Goal: Task Accomplishment & Management: Manage account settings

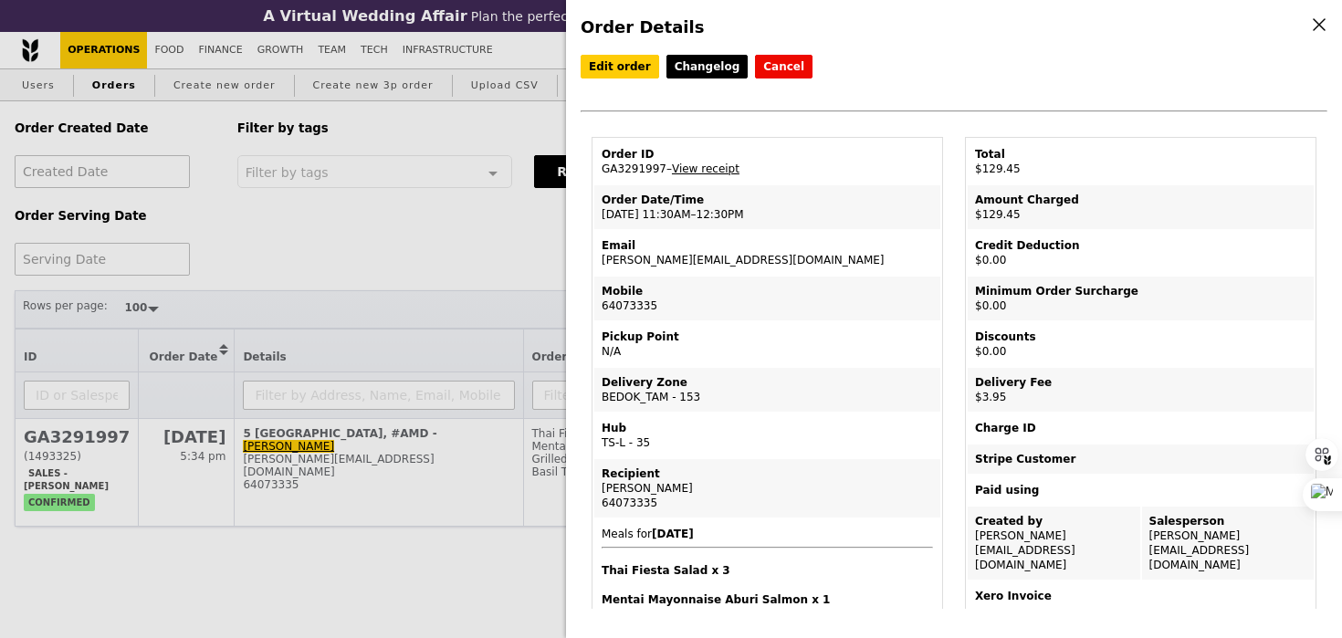
select select "100"
click at [693, 261] on td "Email janice.phua@amd.com" at bounding box center [767, 253] width 346 height 44
click at [693, 261] on td "Email [PERSON_NAME][EMAIL_ADDRESS][DOMAIN_NAME]" at bounding box center [767, 253] width 346 height 44
copy td "[PERSON_NAME][EMAIL_ADDRESS][DOMAIN_NAME]"
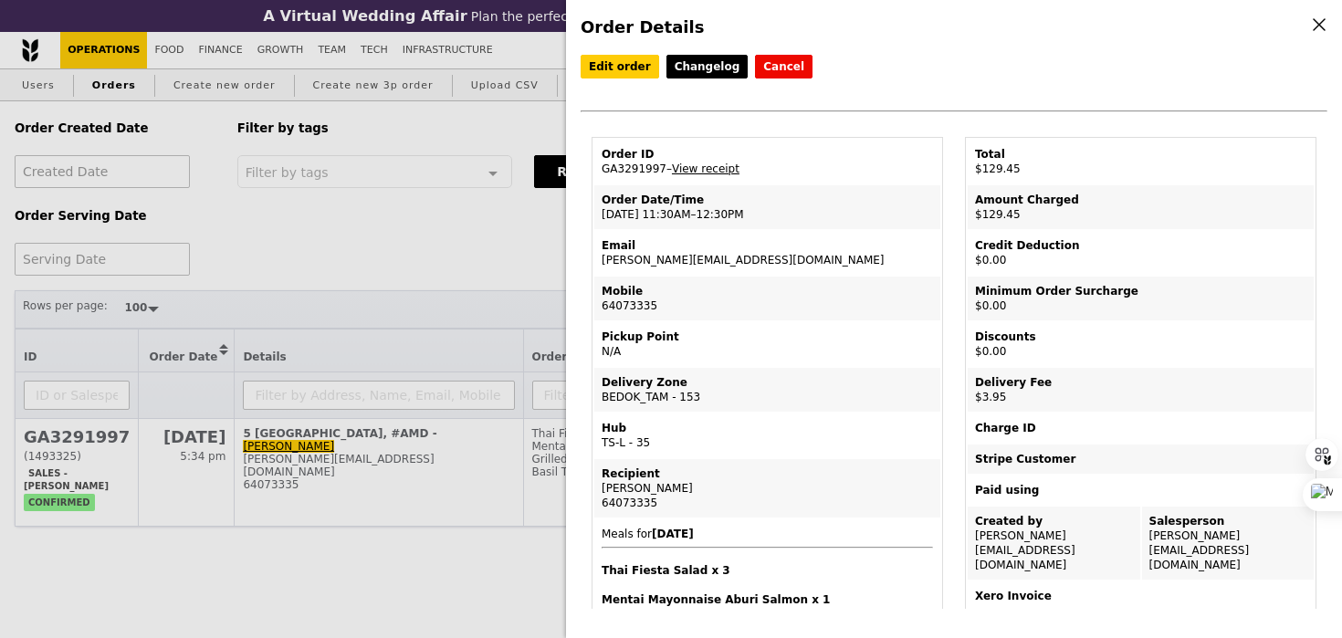
click at [449, 365] on div "Order Details Edit order Changelog Cancel Order ID GA3291997 – View receipt Ord…" at bounding box center [671, 319] width 1342 height 638
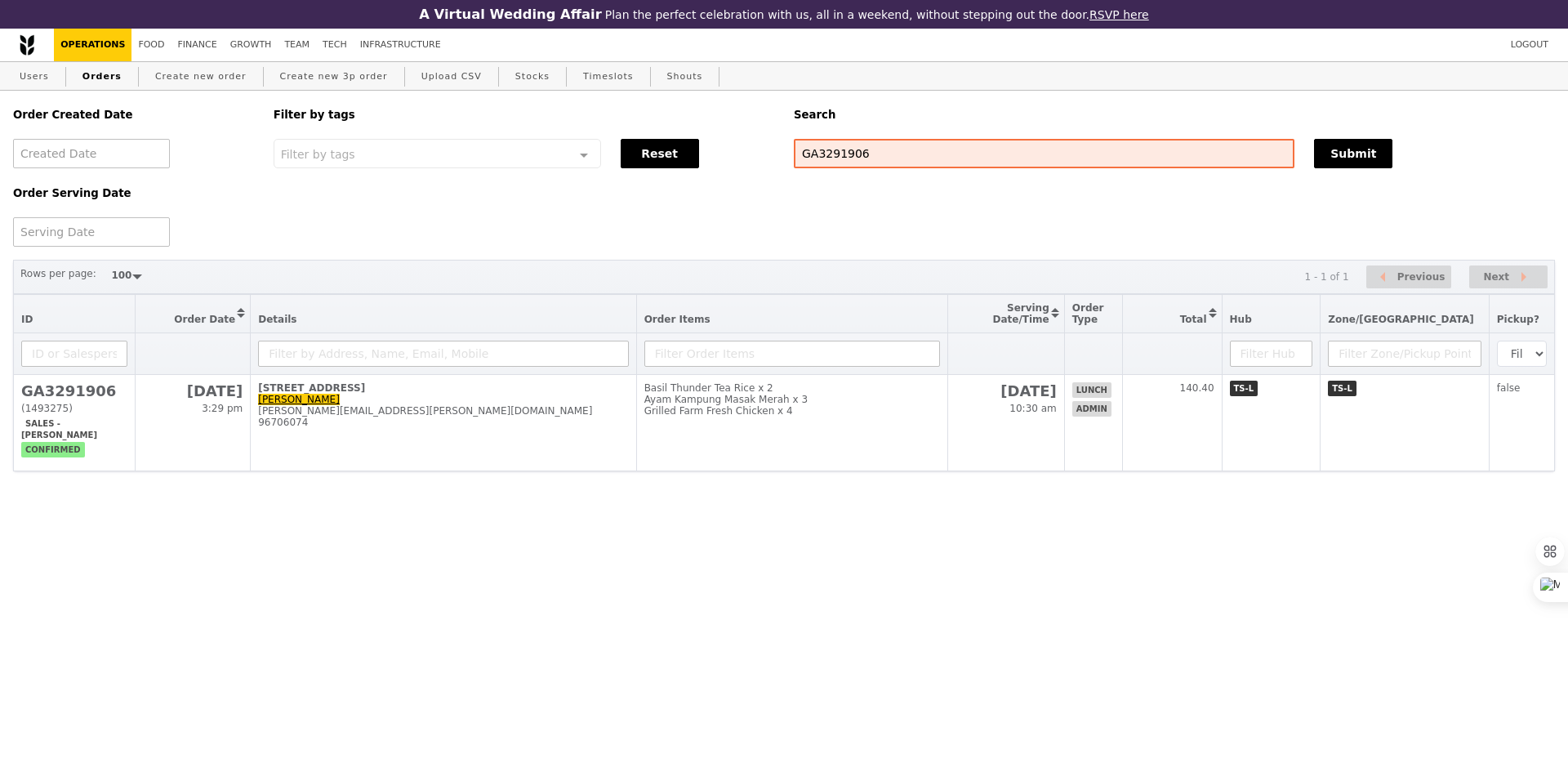
select select "100"
click at [886, 138] on div "Search" at bounding box center [1174, 114] width 781 height 48
click at [886, 150] on input "GA3291906" at bounding box center [1044, 153] width 501 height 30
paste input "[PERSON_NAME][EMAIL_ADDRESS][DOMAIN_NAME]"
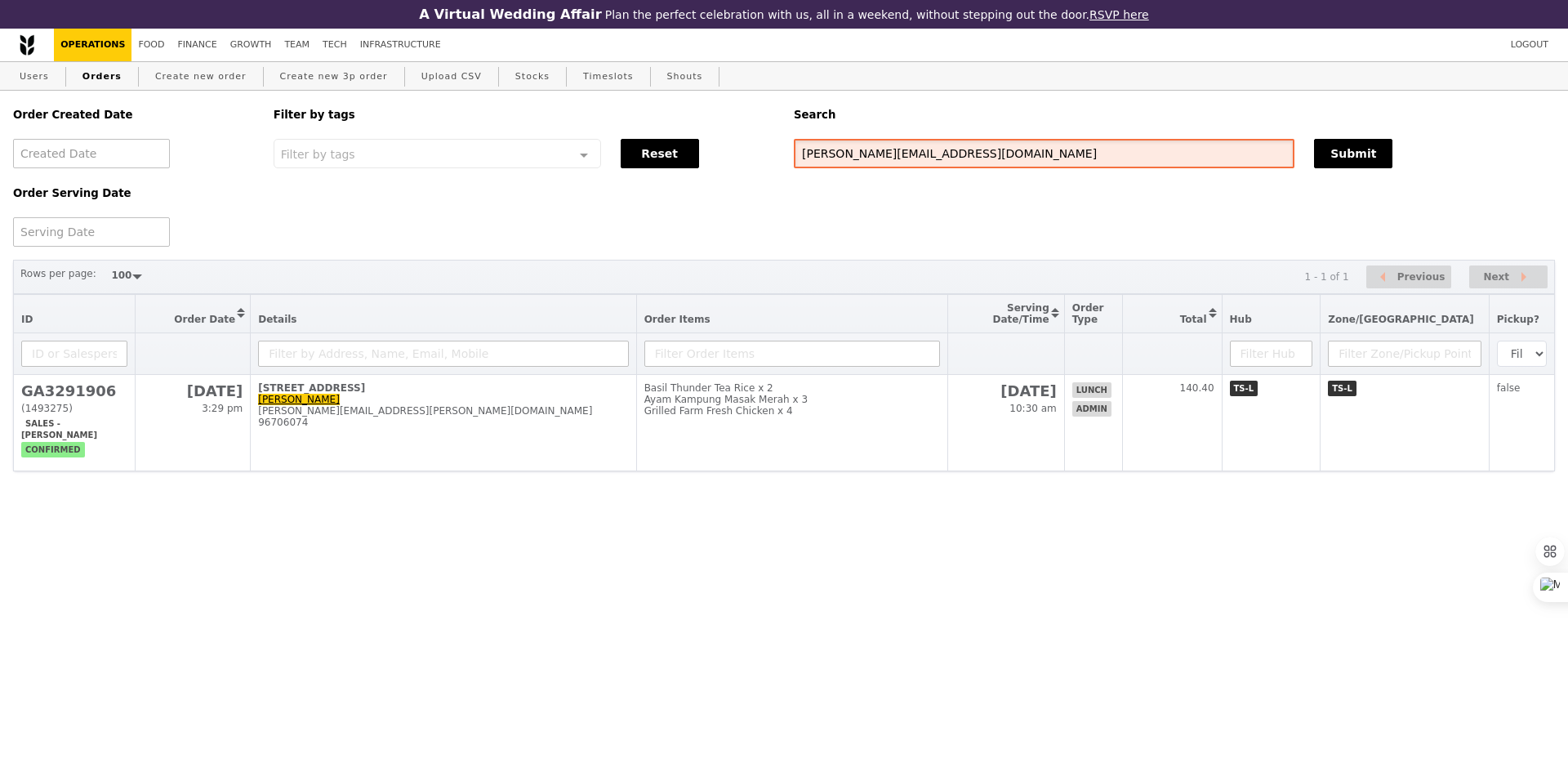
type input "[PERSON_NAME][EMAIL_ADDRESS][DOMAIN_NAME]"
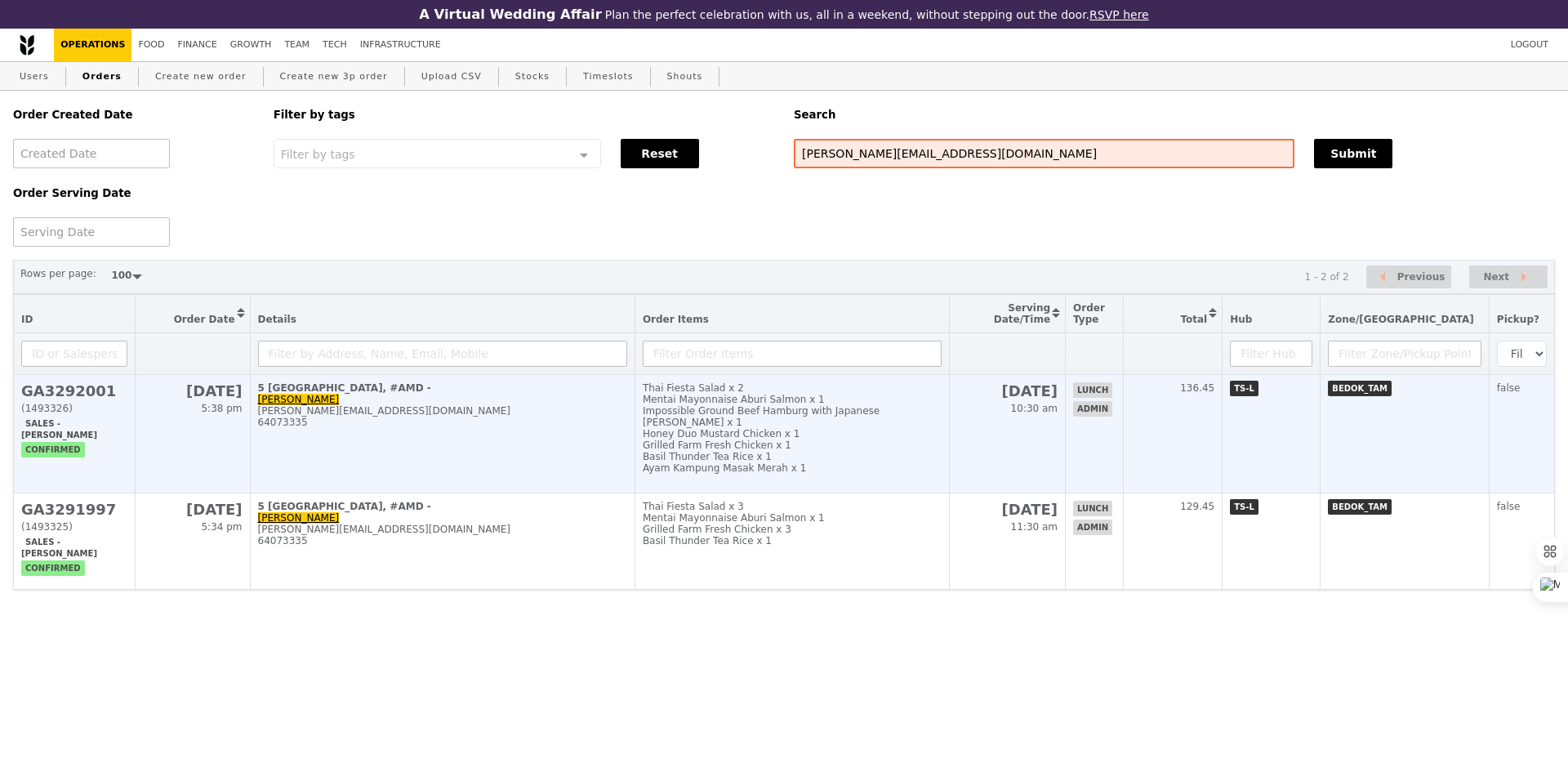
click at [828, 454] on div "Basil Thunder Tea Rice x 1" at bounding box center [792, 456] width 299 height 12
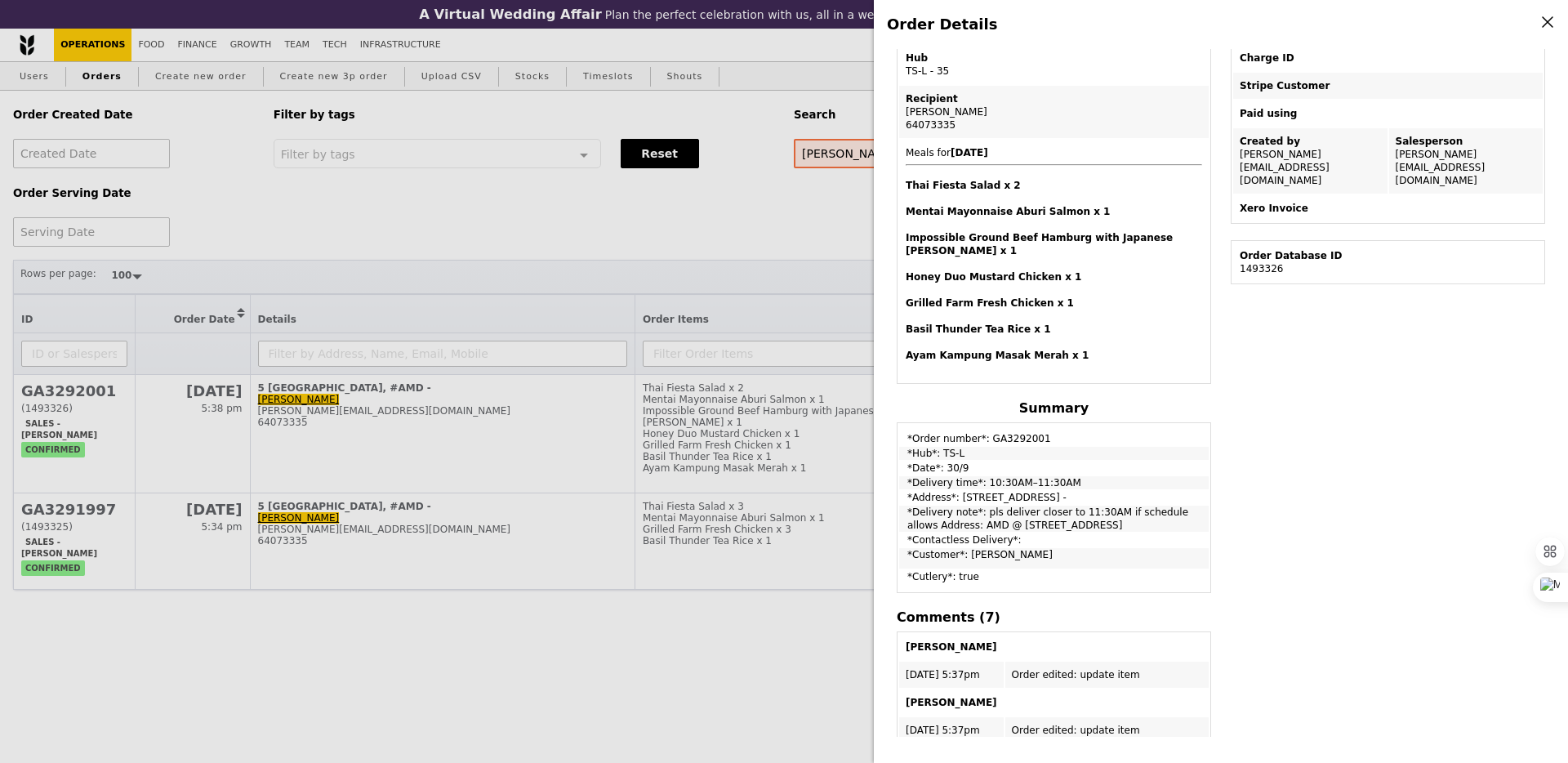
scroll to position [345, 0]
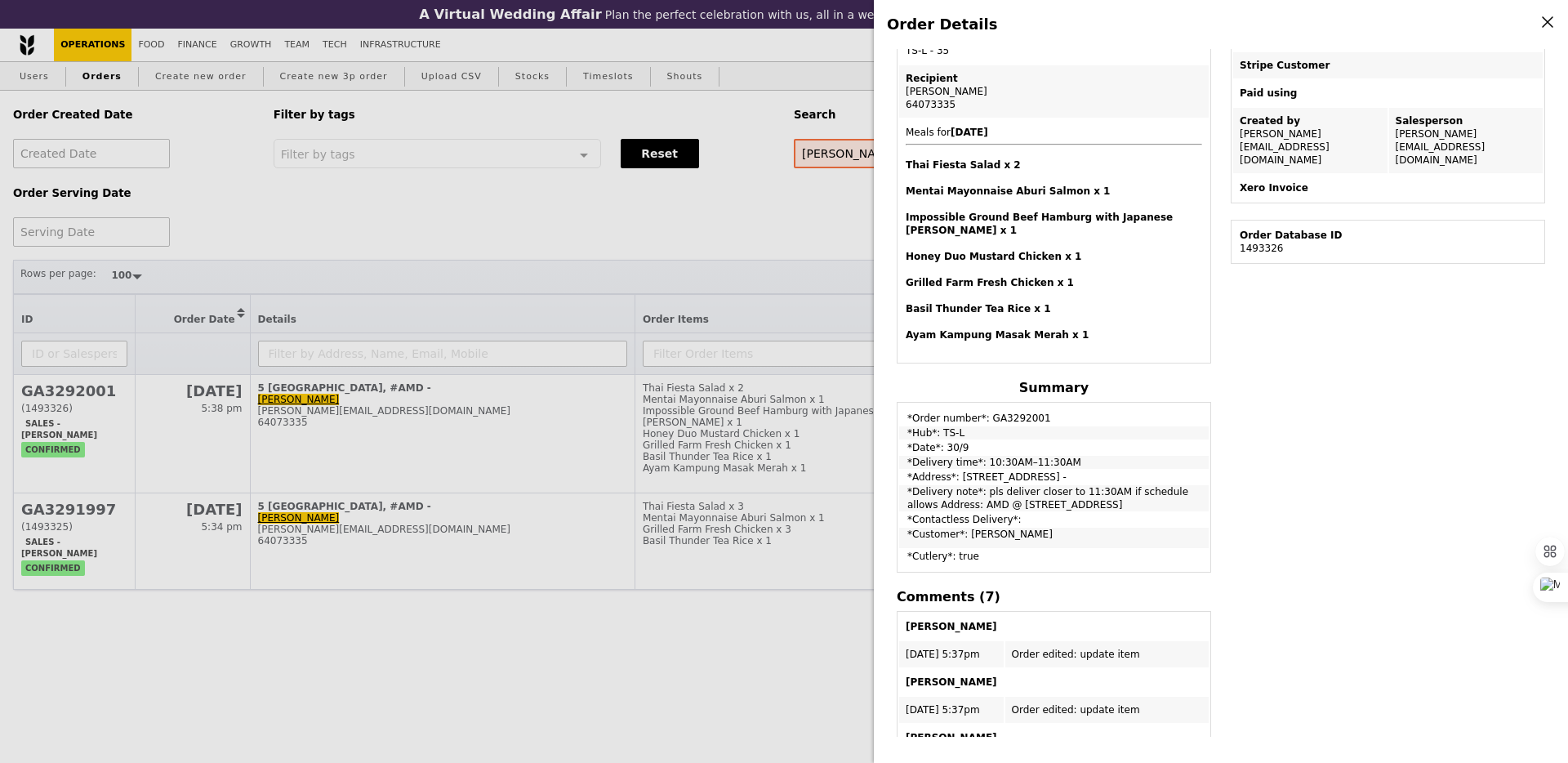
click at [818, 639] on div "Order Details Edit order Changelog Cancel Order ID GA3292001 – View receipt Ord…" at bounding box center [784, 381] width 1568 height 763
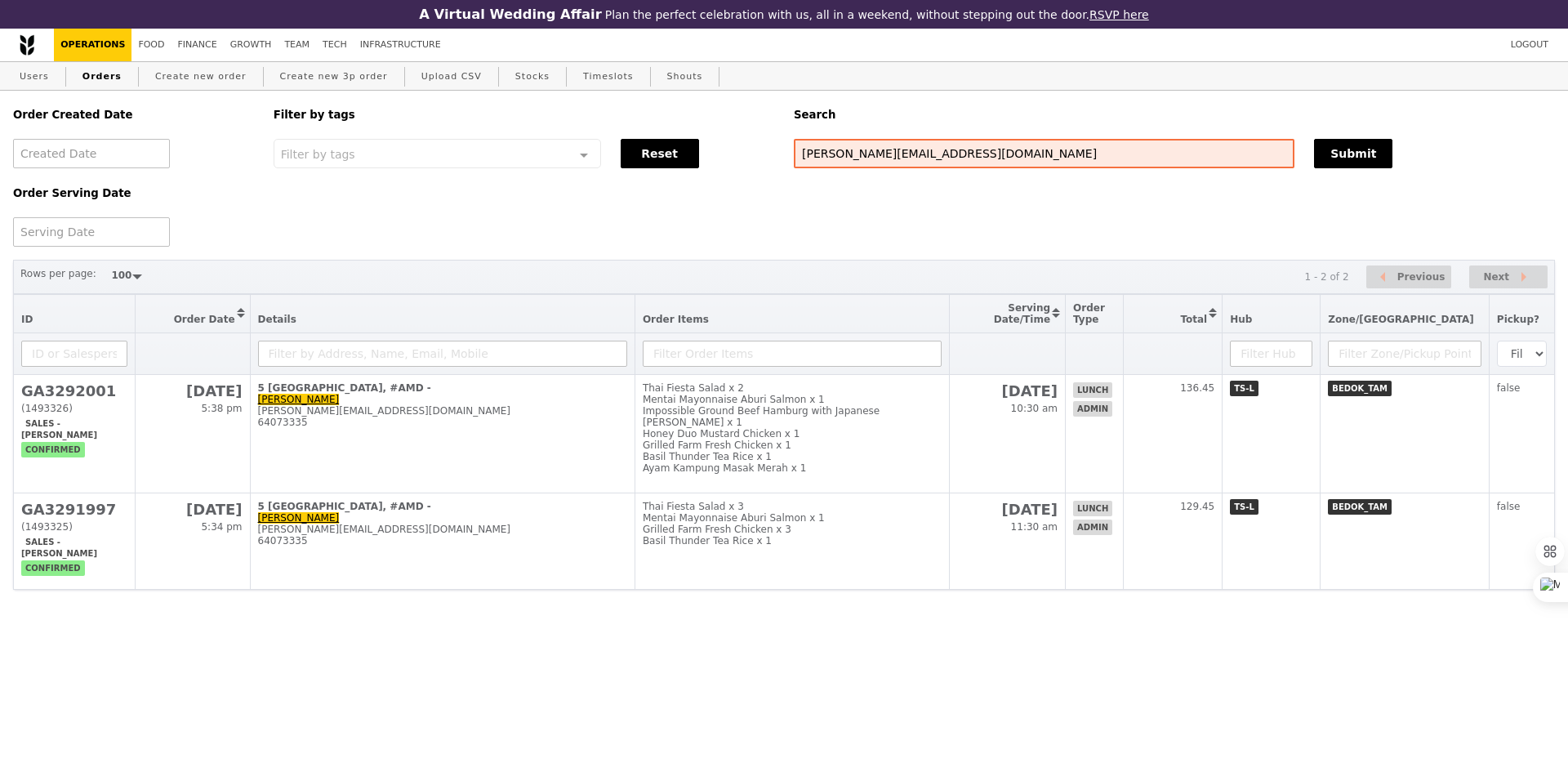
scroll to position [440, 0]
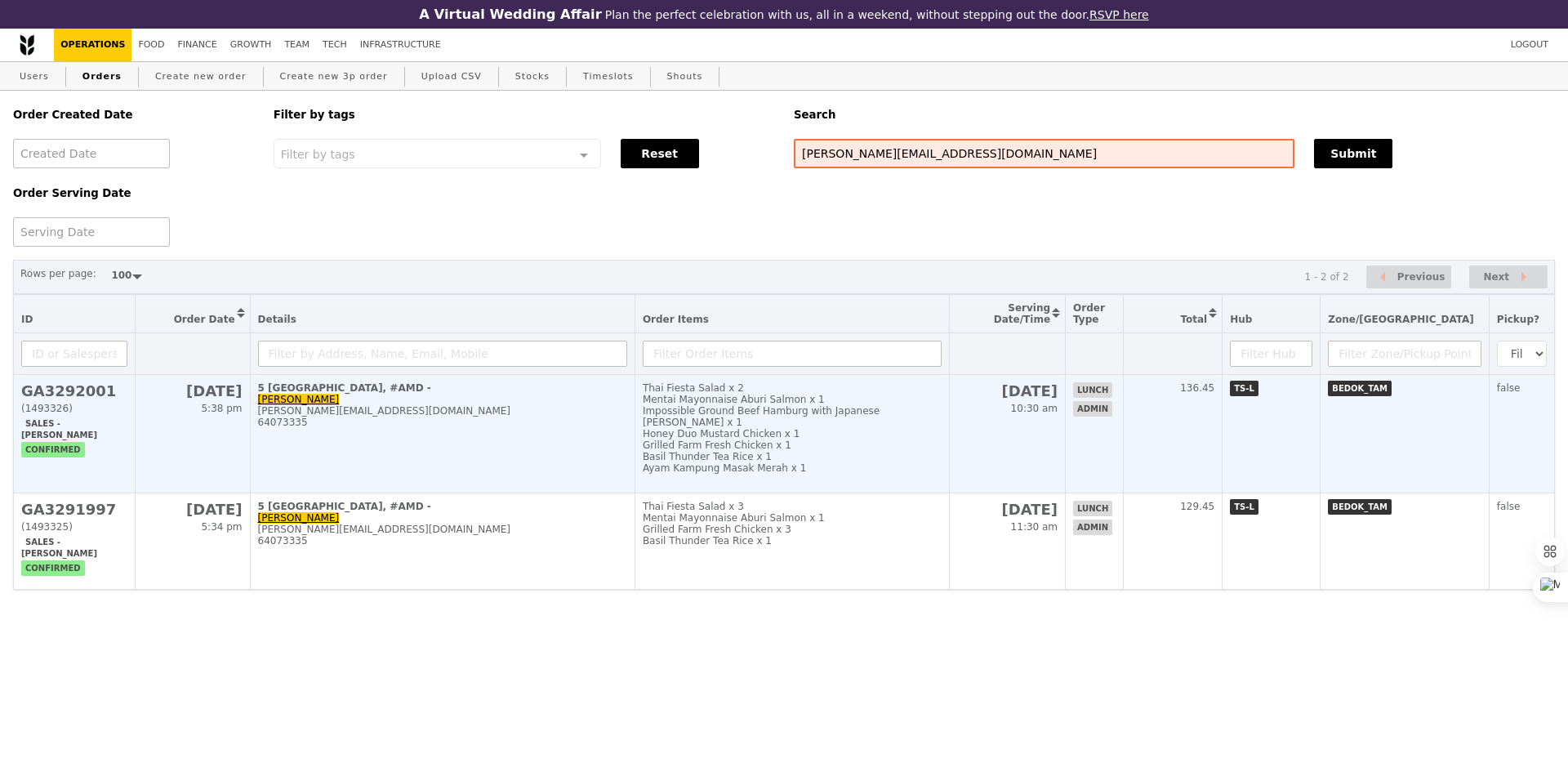
click at [890, 442] on div "Grilled Farm Fresh Chicken x 1" at bounding box center [792, 445] width 299 height 12
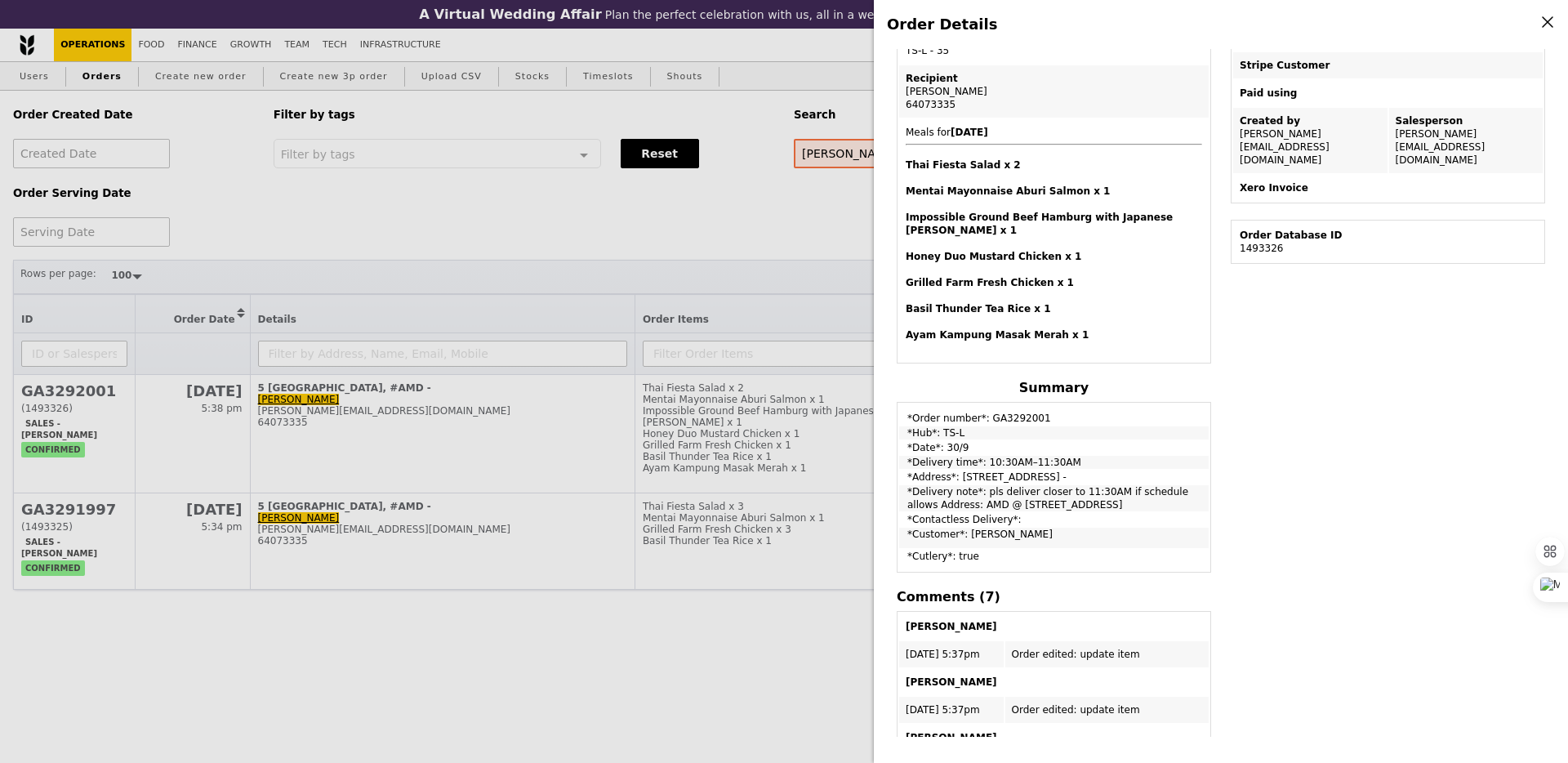
scroll to position [0, 0]
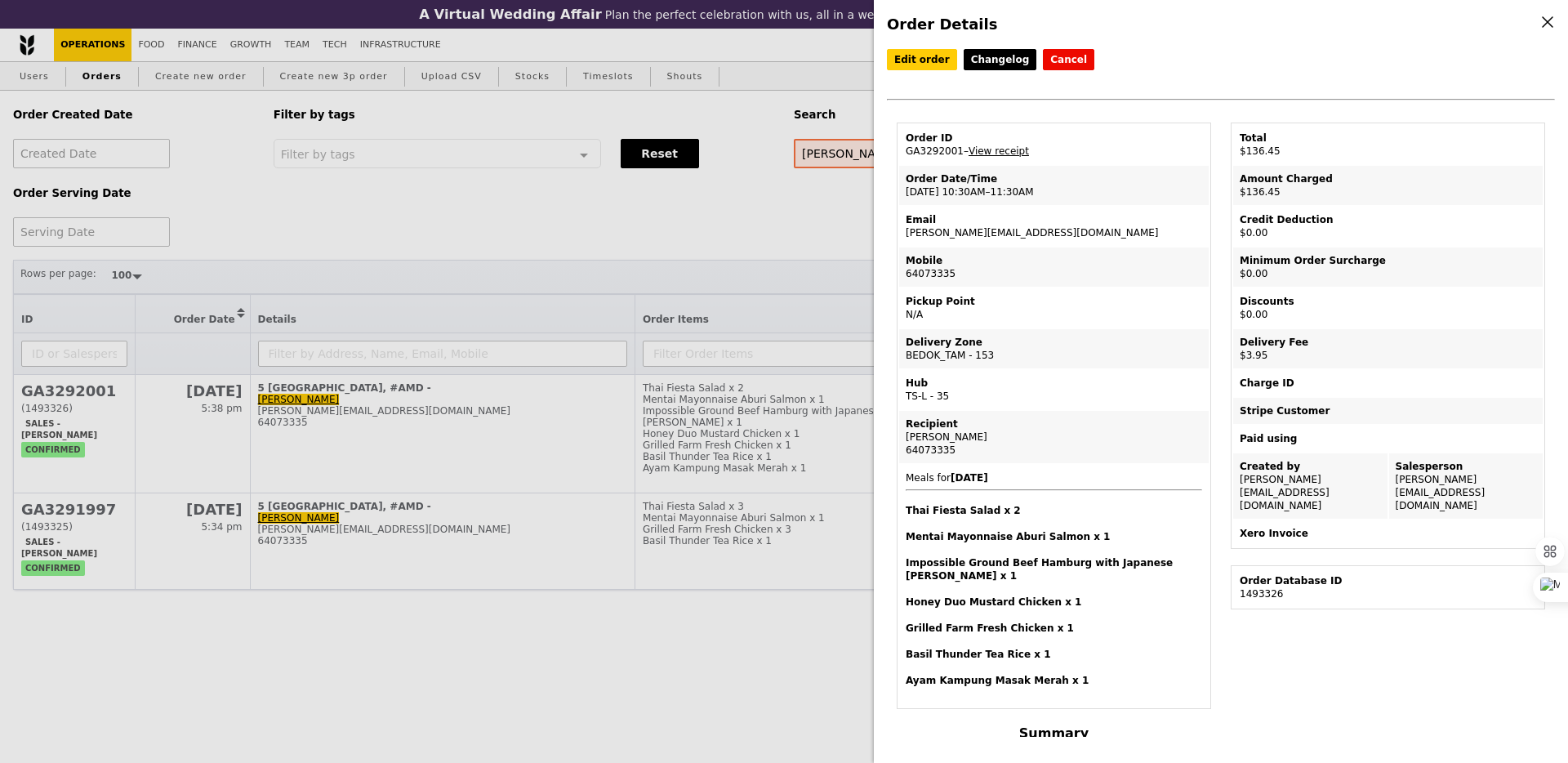
click at [946, 237] on td "Email [PERSON_NAME][EMAIL_ADDRESS][DOMAIN_NAME]" at bounding box center [1054, 226] width 309 height 39
copy td "[PERSON_NAME][EMAIL_ADDRESS][DOMAIN_NAME]"
click at [707, 223] on div "Order Details Edit order Changelog Cancel Order ID GA3292001 – View receipt Ord…" at bounding box center [784, 381] width 1568 height 763
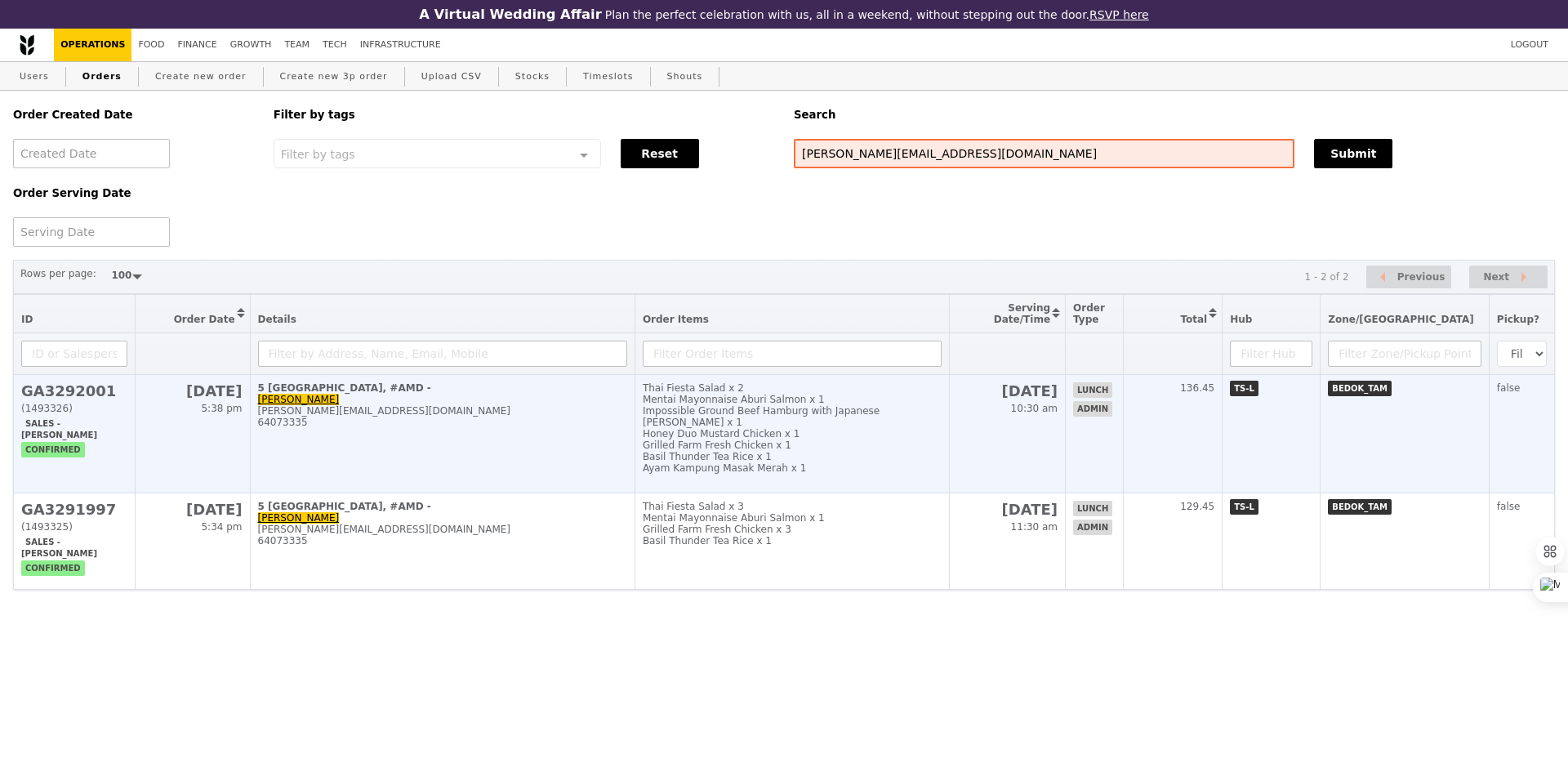
click at [567, 423] on div "64073335" at bounding box center [442, 422] width 369 height 12
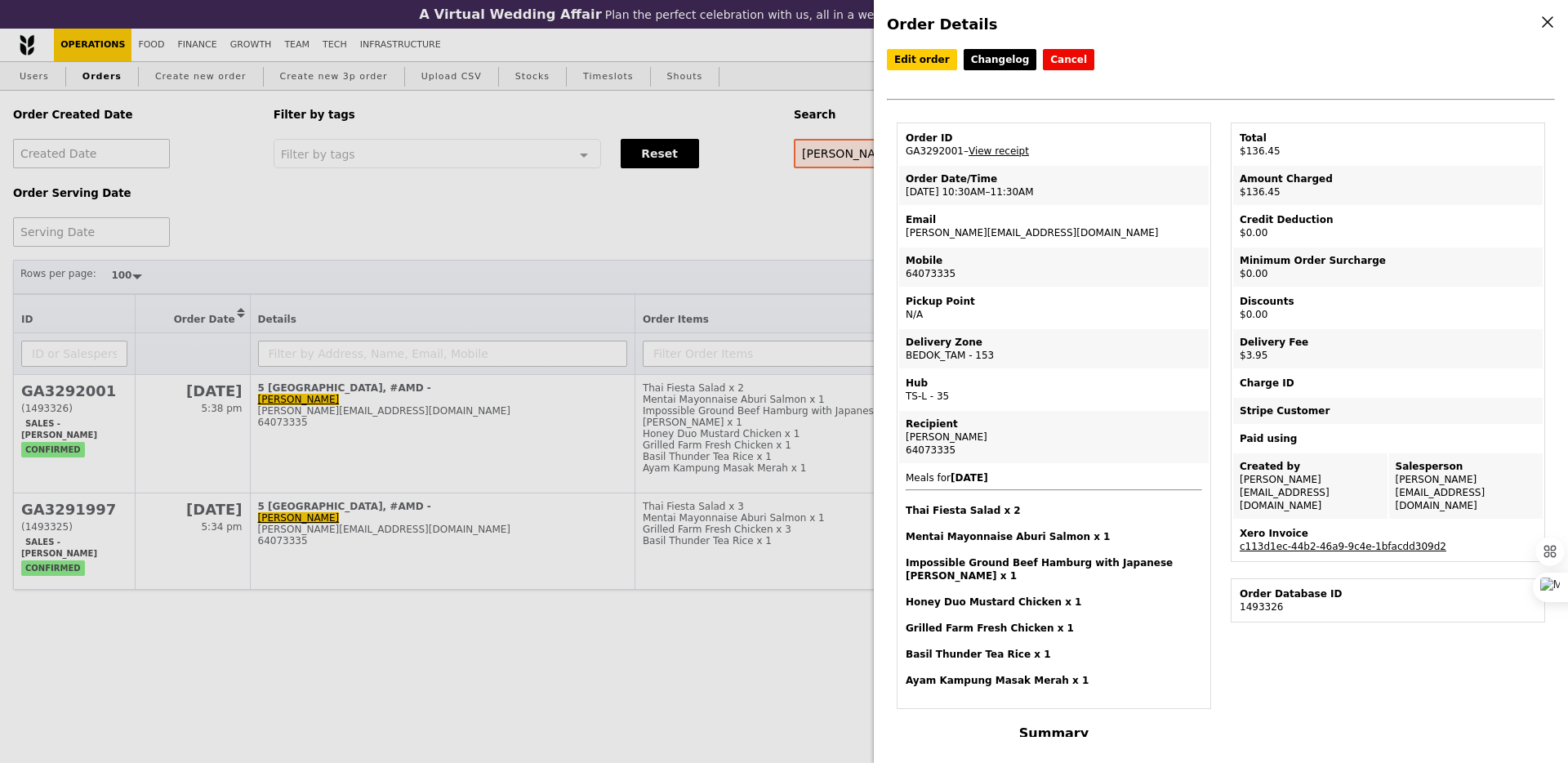
click at [1384, 527] on div "Xero Invoice" at bounding box center [1387, 533] width 296 height 13
click at [1384, 540] on link "c113d1ec-44b2-46a9-9c4e-1bfacdd309d2" at bounding box center [1343, 546] width 207 height 12
click at [779, 344] on div "Order Details Edit order Changelog Cancel Order ID GA3292001 – View receipt Ord…" at bounding box center [784, 381] width 1568 height 763
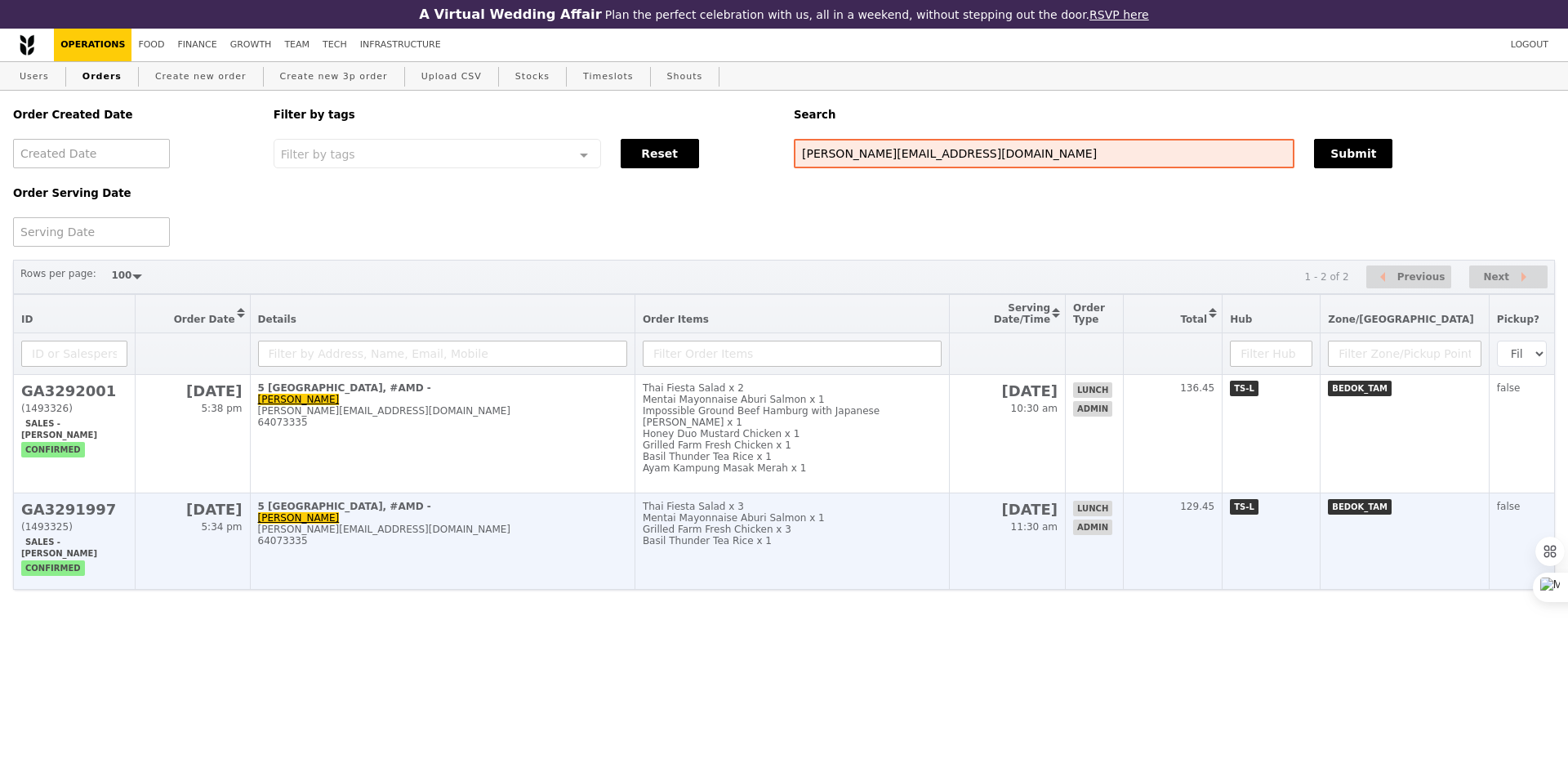
click at [855, 540] on div "Basil Thunder Tea Rice x 1" at bounding box center [792, 540] width 299 height 12
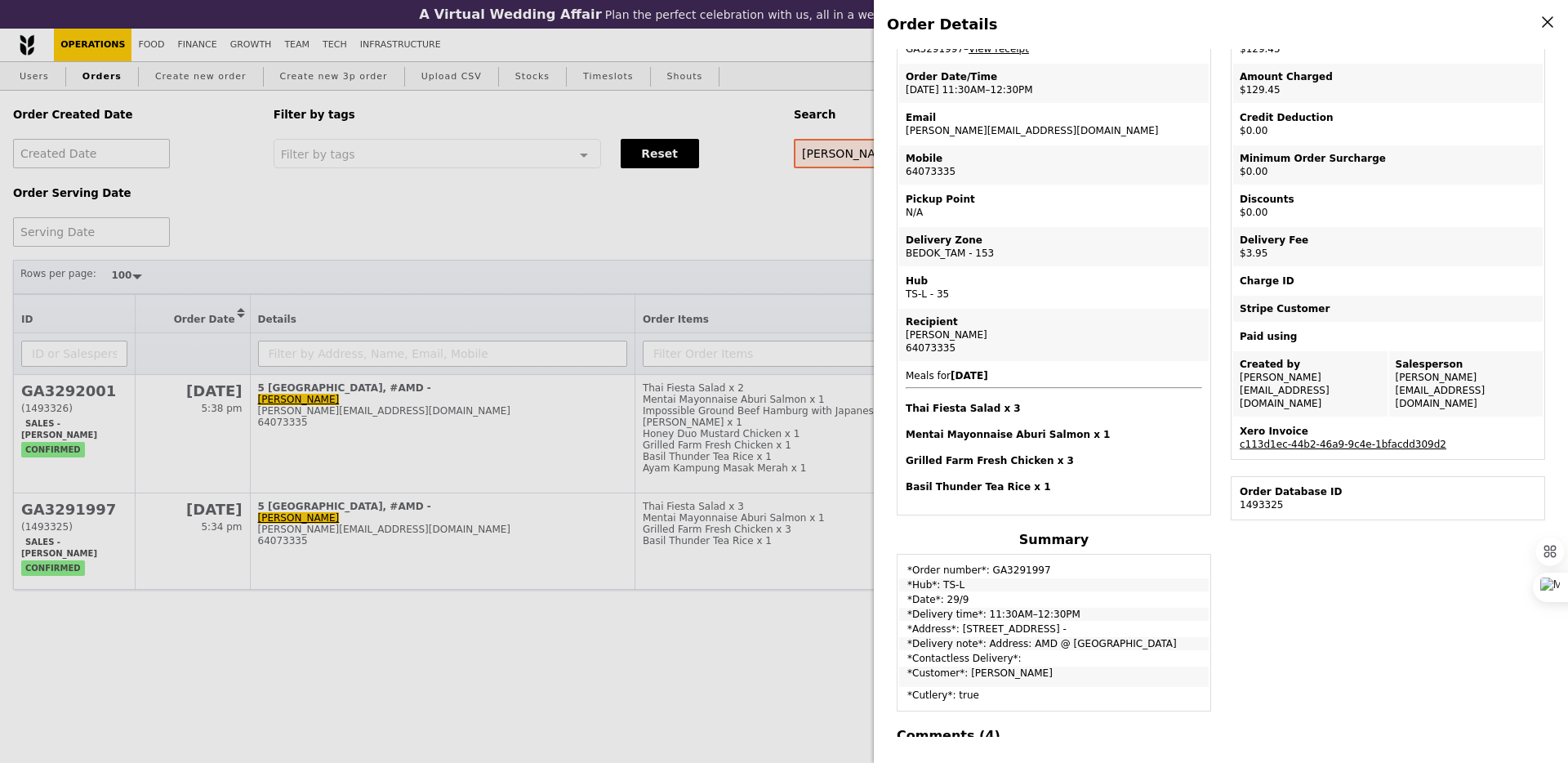
scroll to position [104, 0]
click at [700, 436] on div "Order Details Edit order Changelog Cancel Order ID GA3291997 – View receipt Ord…" at bounding box center [784, 381] width 1568 height 763
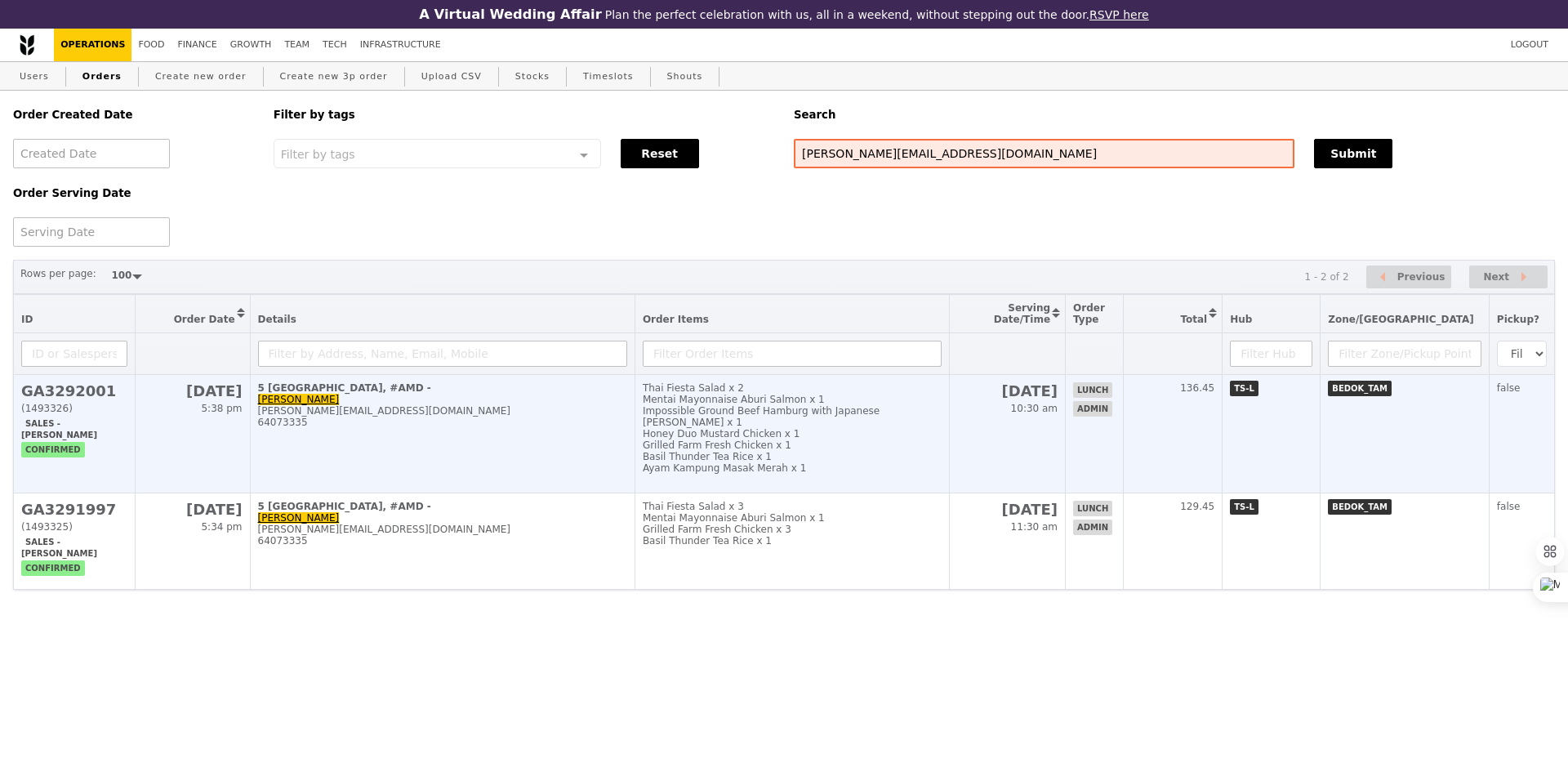
click at [695, 439] on div "Grilled Farm Fresh Chicken x 1" at bounding box center [792, 445] width 299 height 12
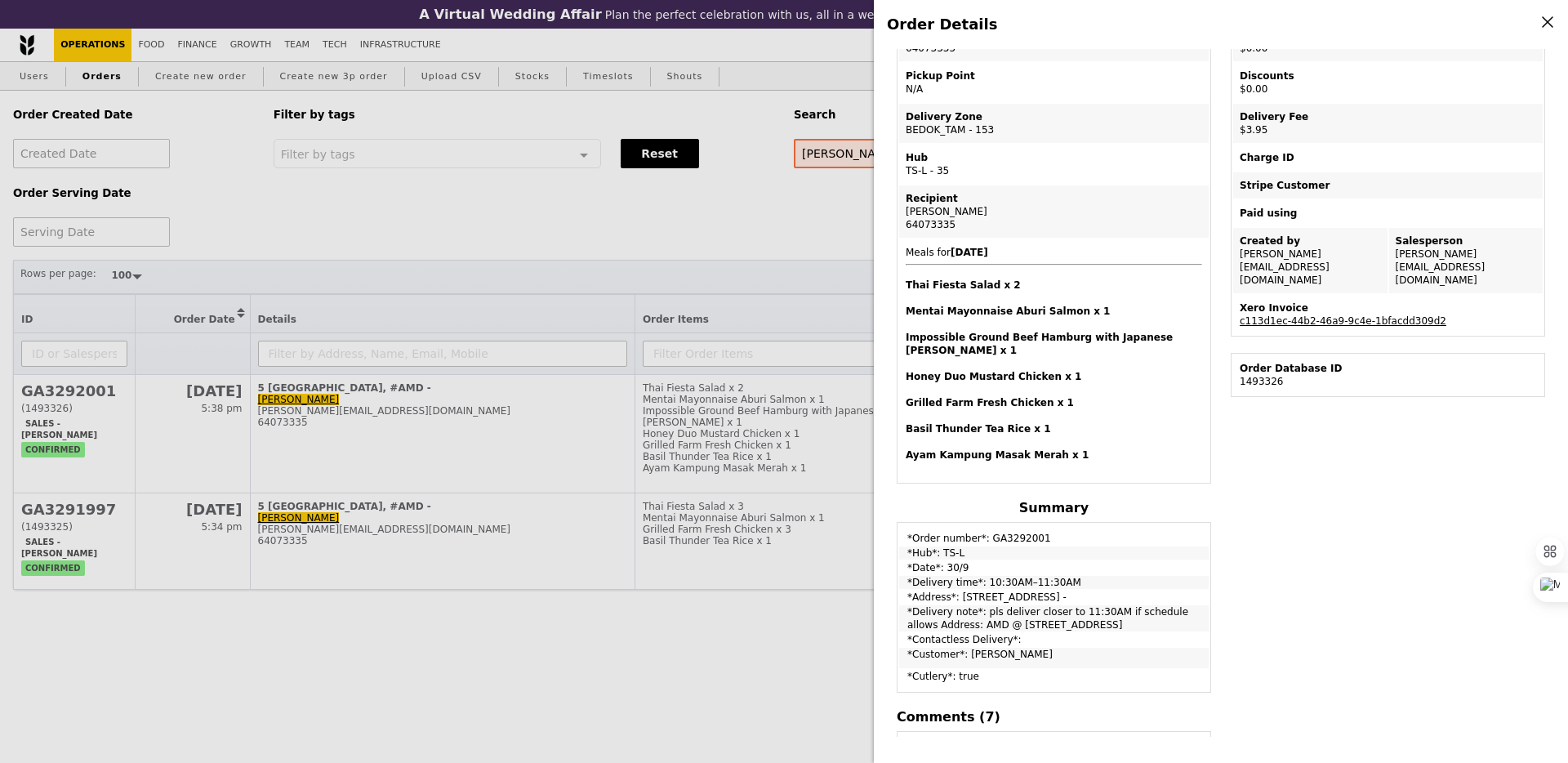
scroll to position [250, 0]
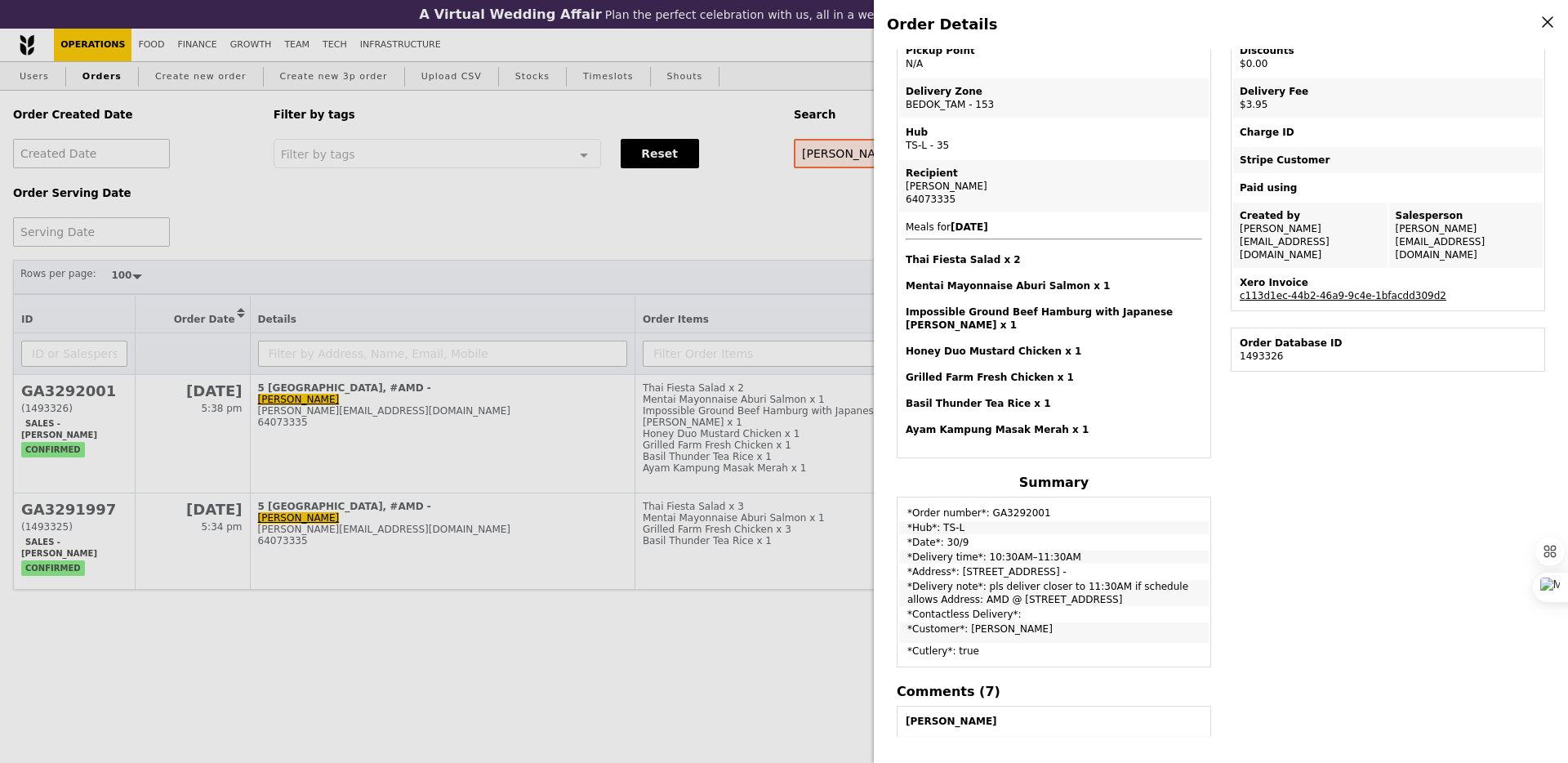
click at [494, 420] on div "Order Details Edit order Changelog Cancel Order ID GA3292001 – View receipt Ord…" at bounding box center [784, 381] width 1568 height 763
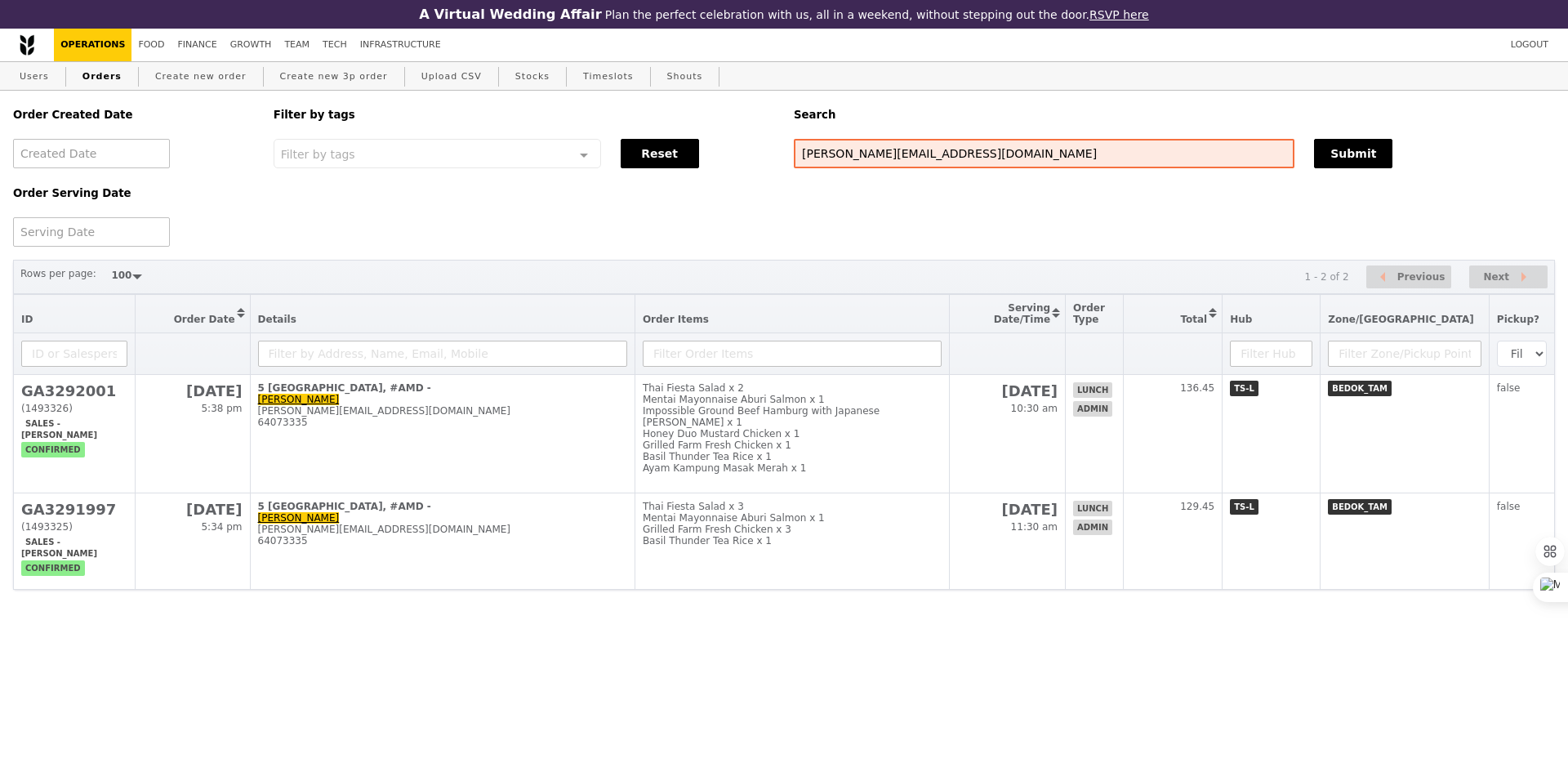
scroll to position [345, 0]
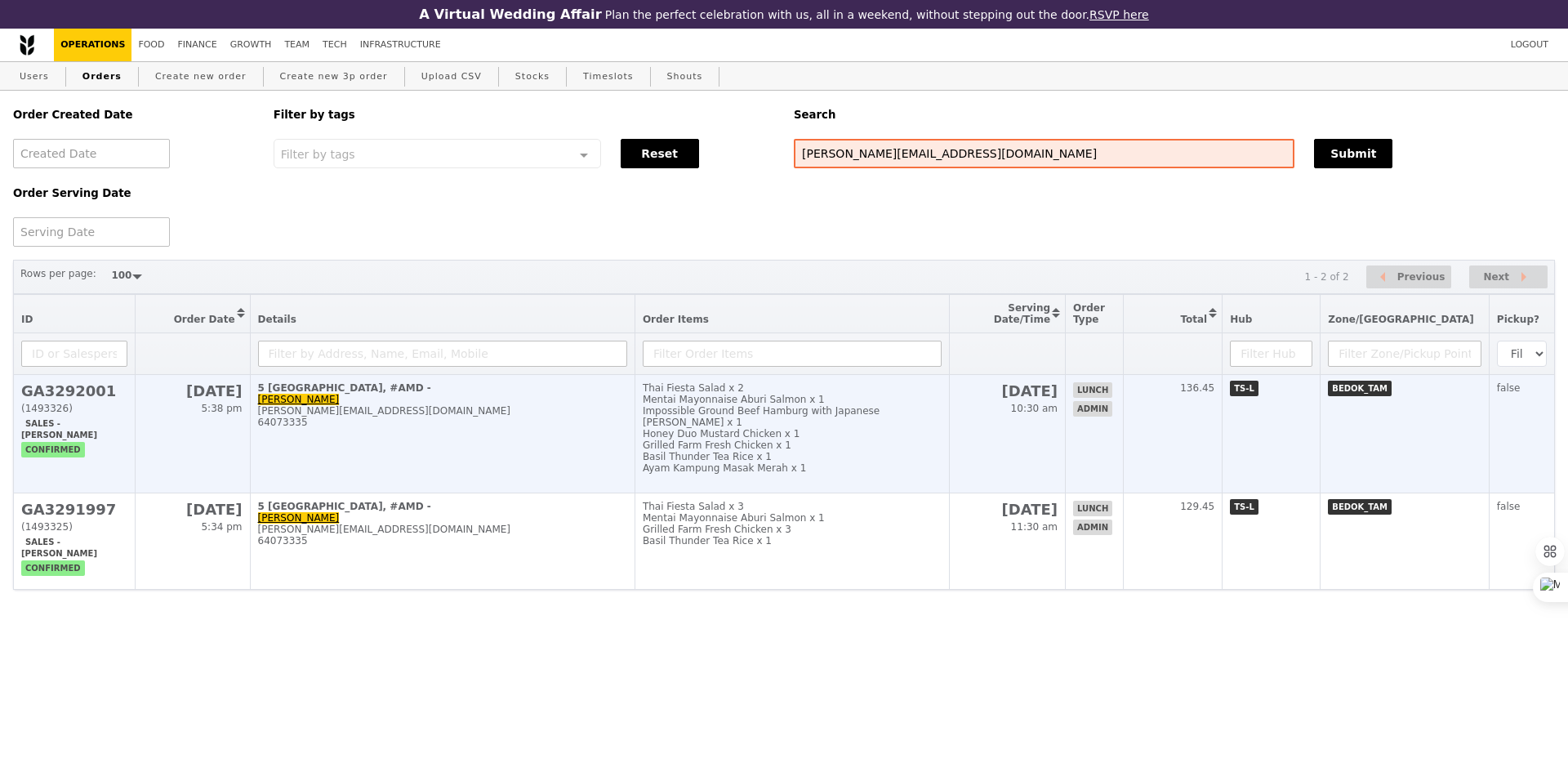
click at [530, 458] on td "5 [GEOGRAPHIC_DATA], #AMD - [PERSON_NAME] [PERSON_NAME][EMAIL_ADDRESS][DOMAIN_N…" at bounding box center [442, 434] width 385 height 118
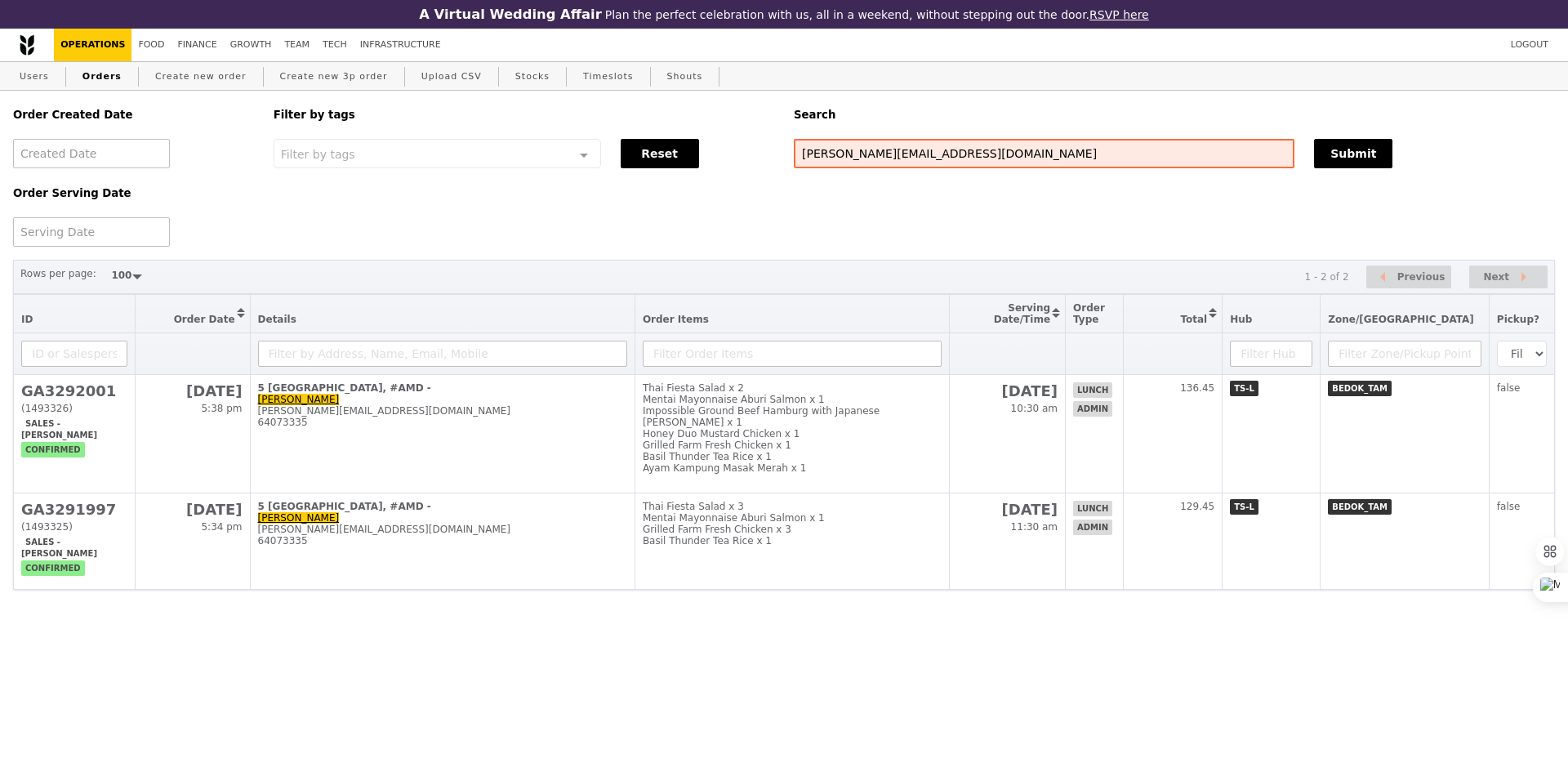
scroll to position [250, 0]
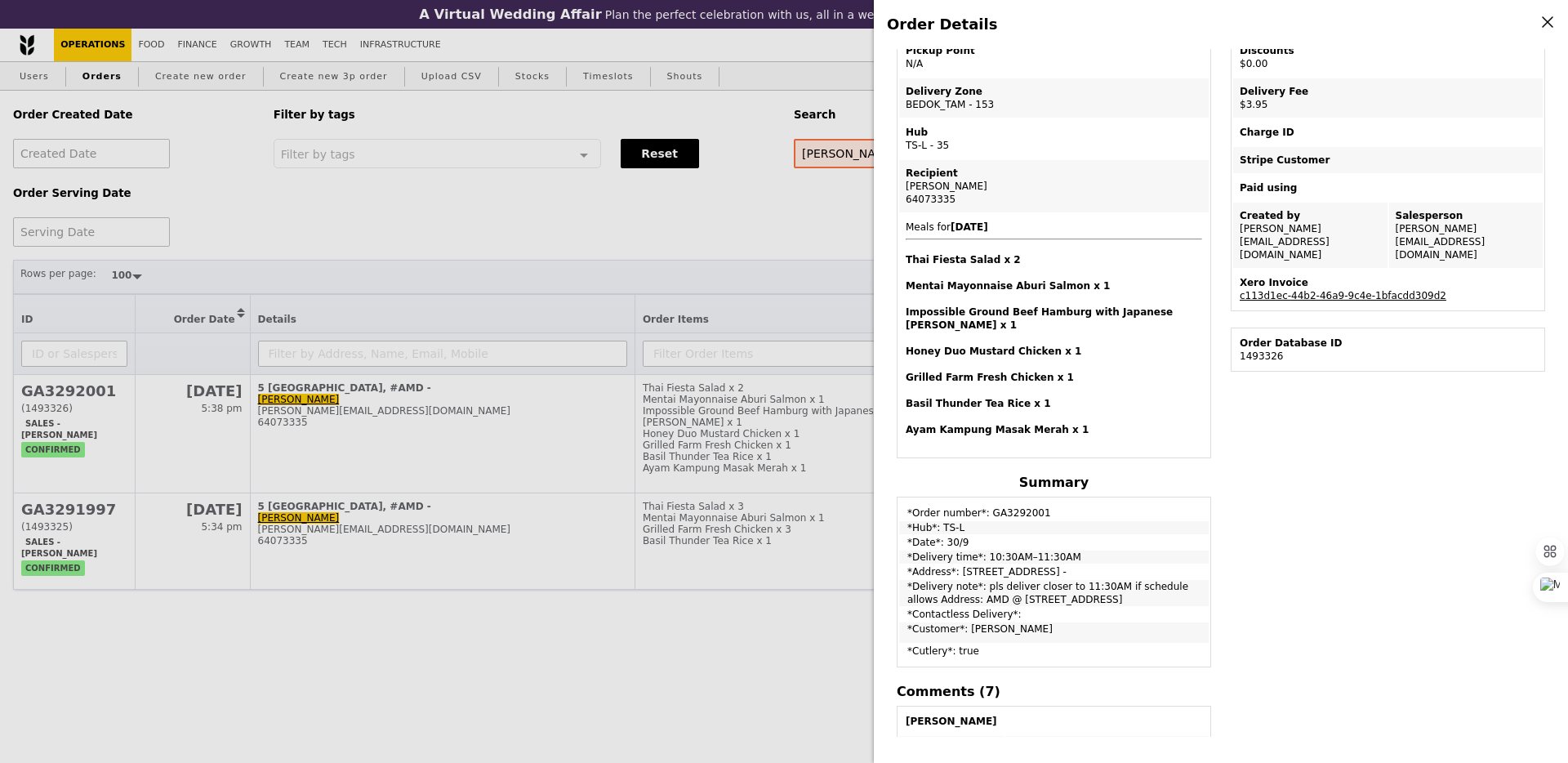
click at [804, 375] on div "Order Details Edit order Changelog Cancel Order ID GA3292001 – View receipt Ord…" at bounding box center [784, 381] width 1568 height 763
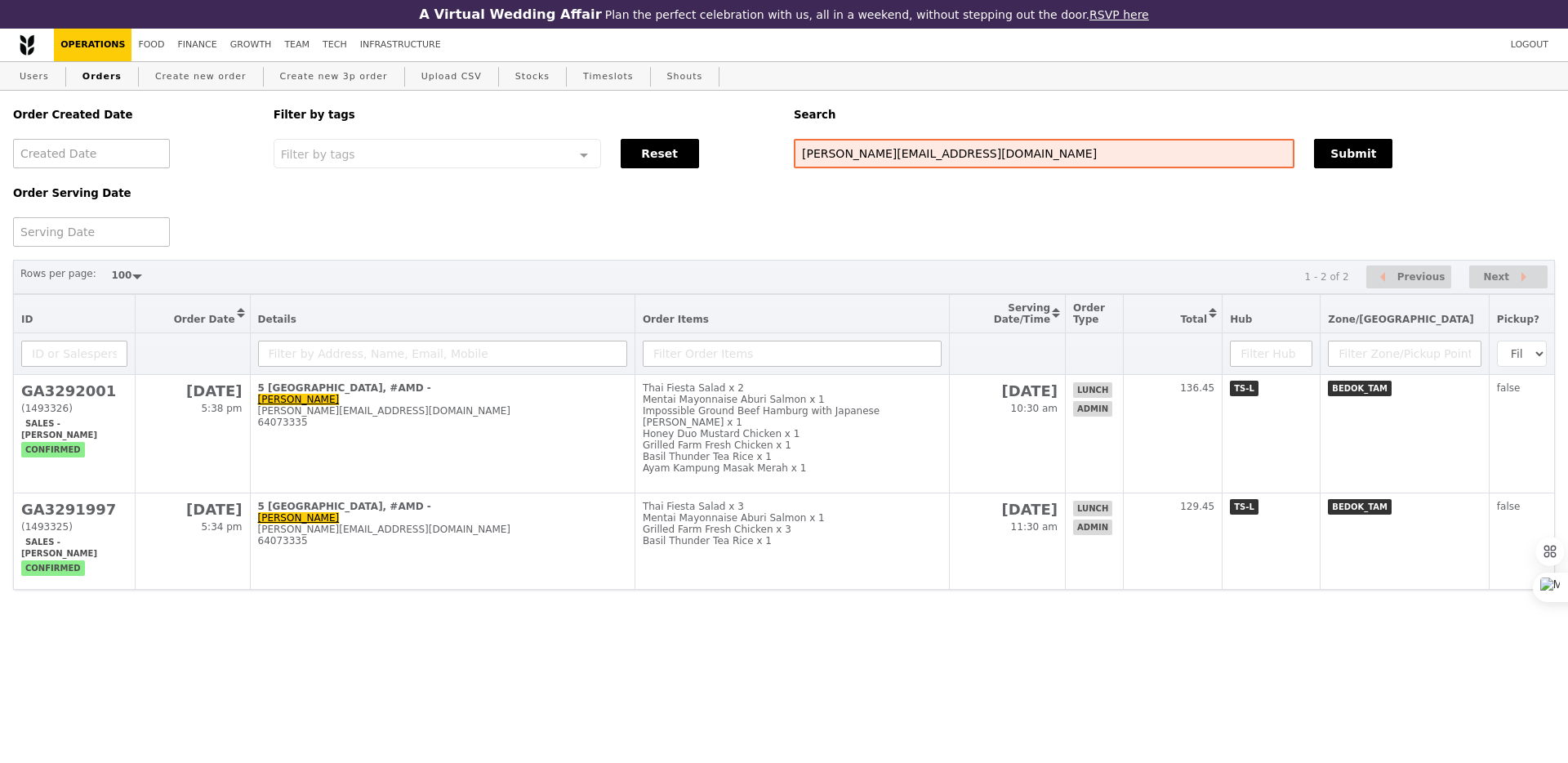
scroll to position [345, 0]
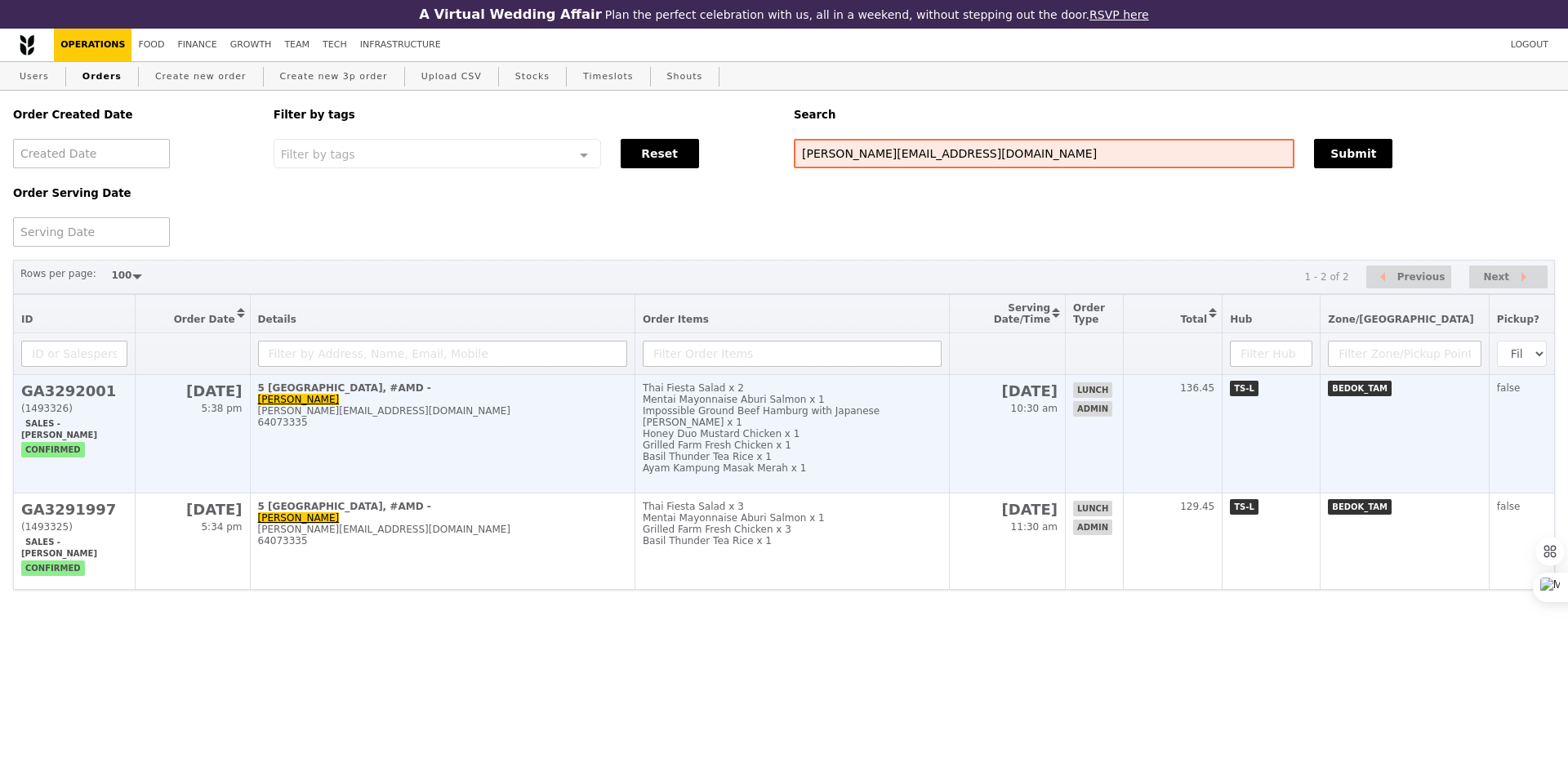
click at [941, 454] on div "Basil Thunder Tea Rice x 1" at bounding box center [792, 456] width 299 height 12
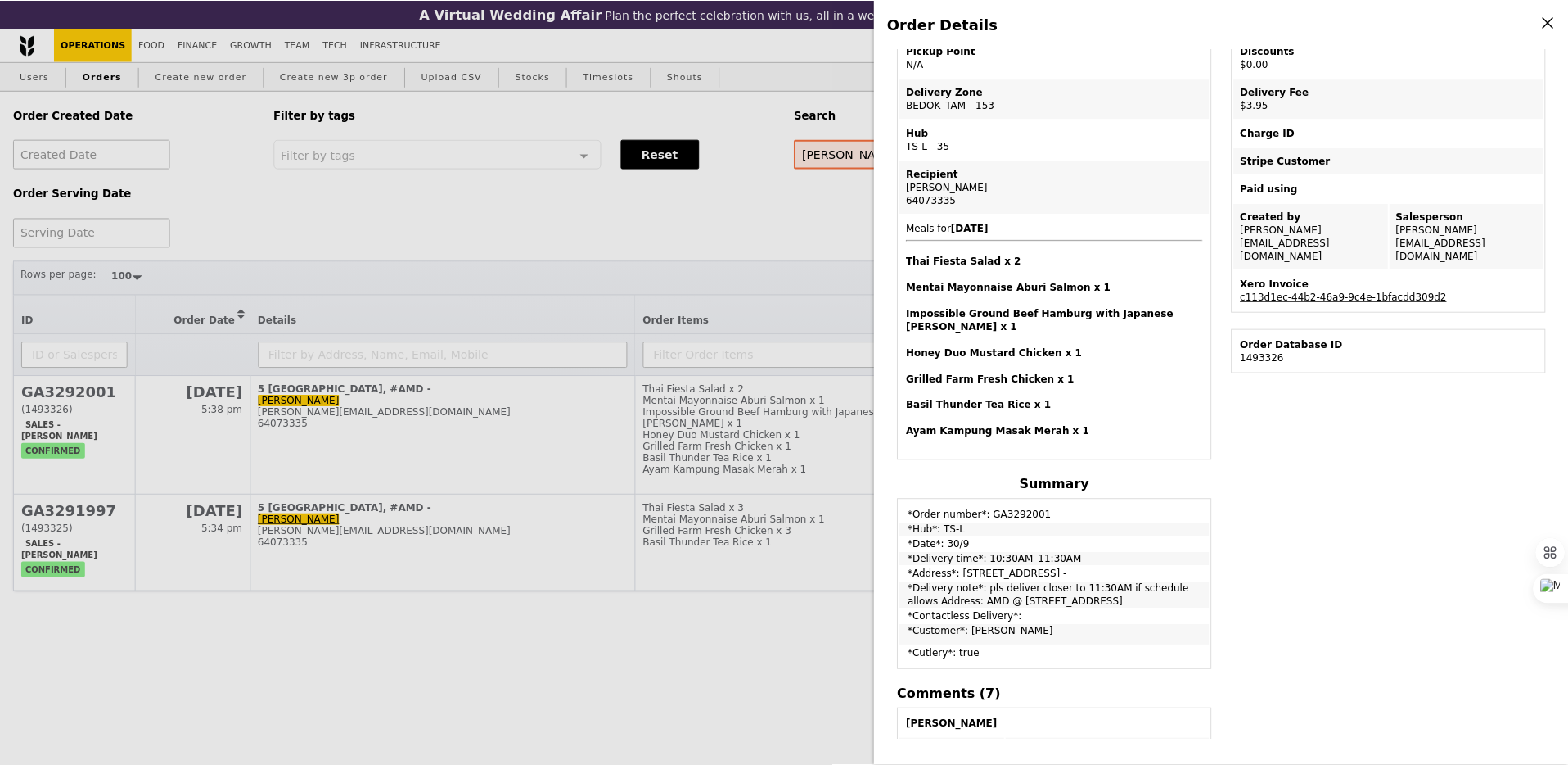
scroll to position [0, 0]
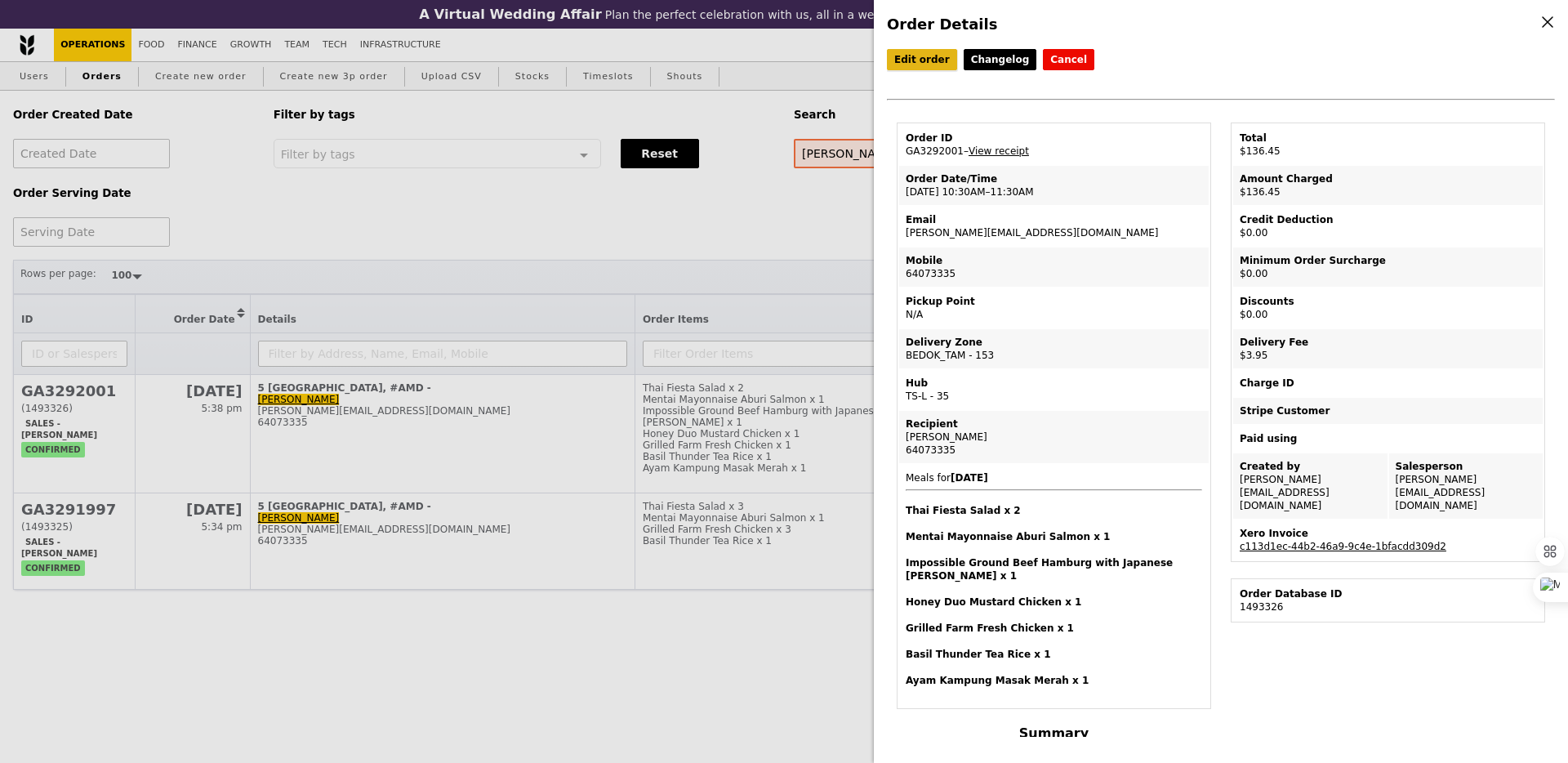
click at [909, 64] on link "Edit order" at bounding box center [921, 60] width 71 height 21
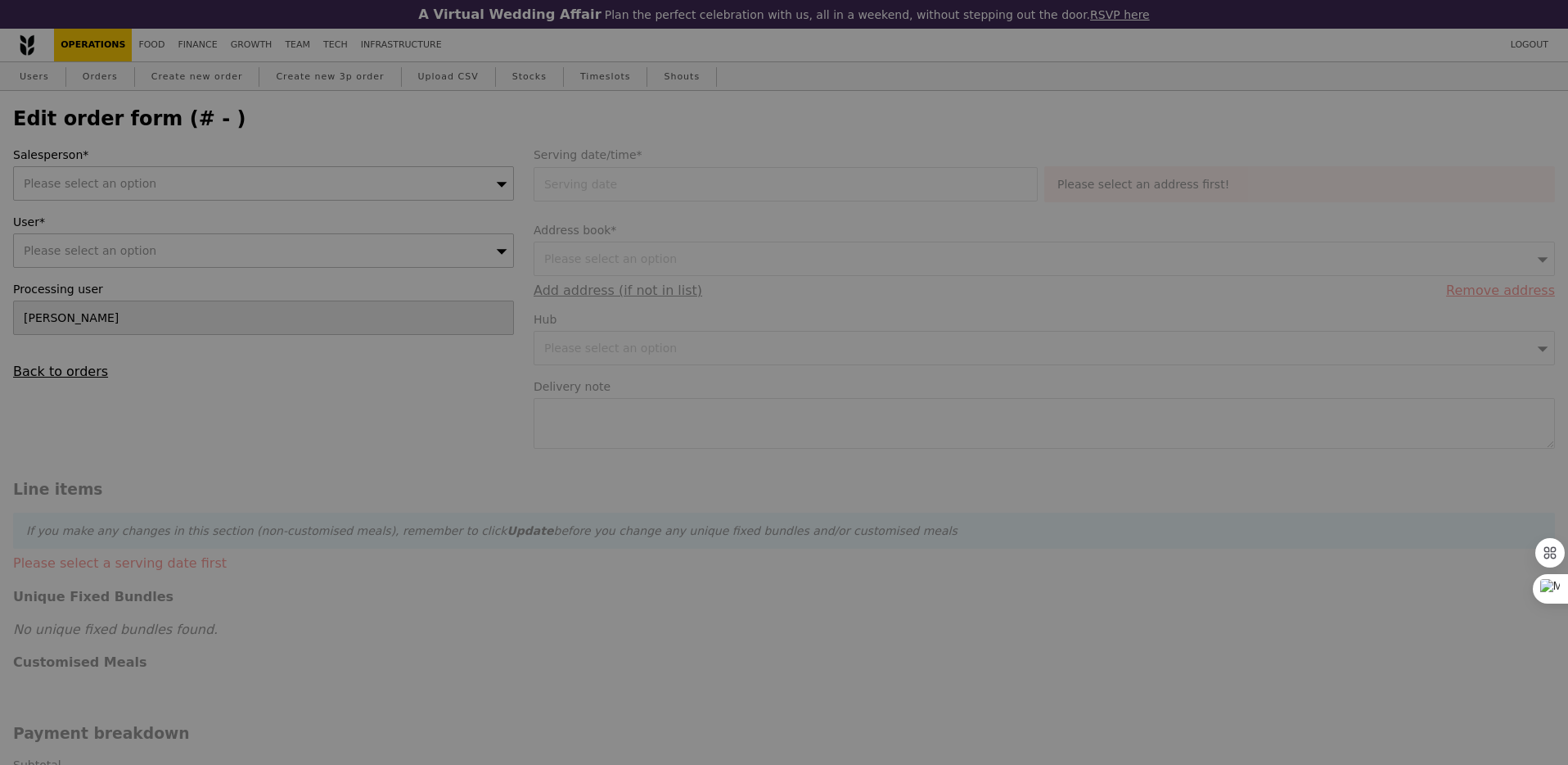
type input "[DATE]"
type textarea "pls deliver closer to 11:30AM if schedule allows Address: AMD @ [STREET_ADDRESS]"
type input "132.50"
type input "3.62"
type input "3.95"
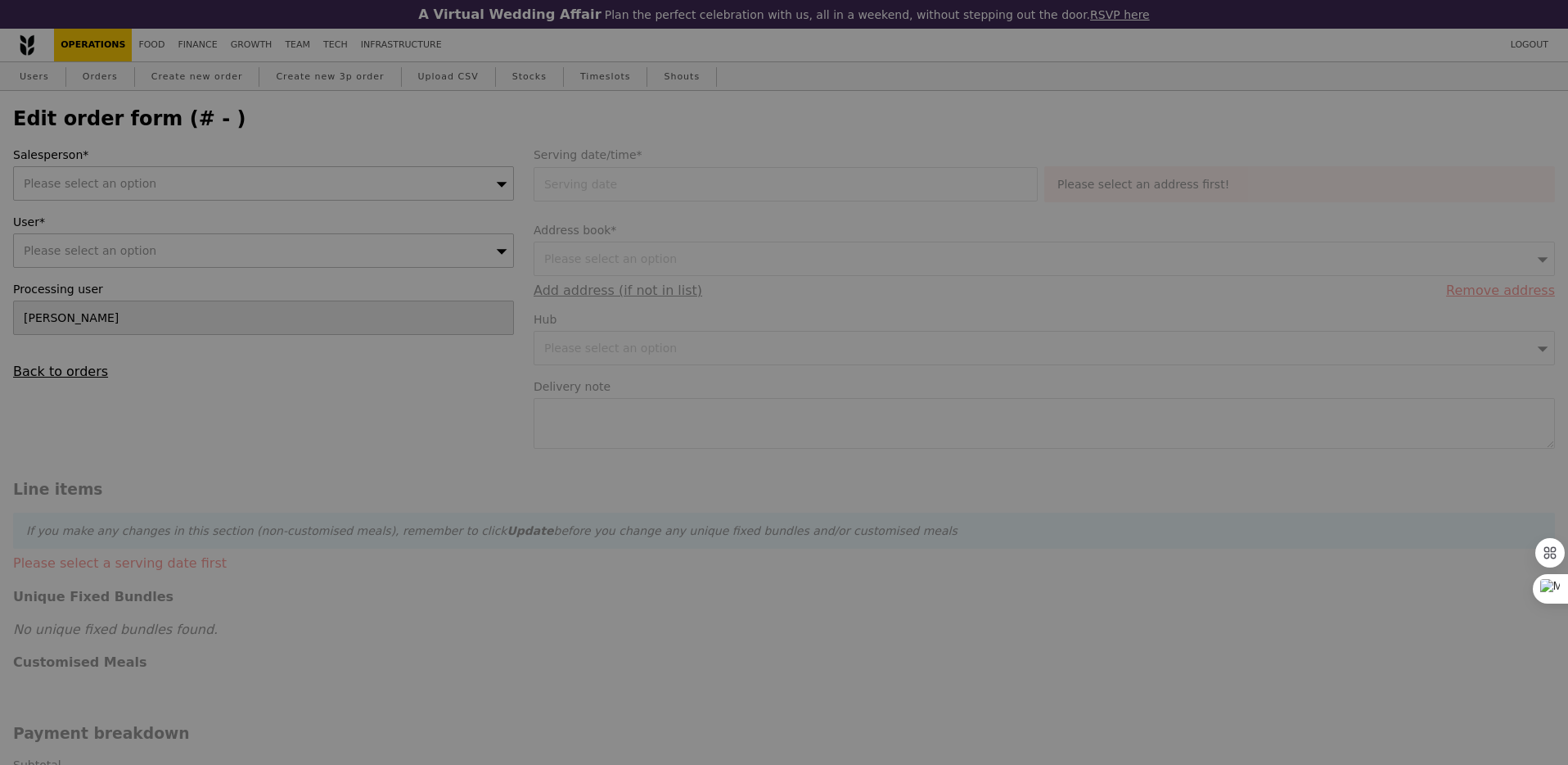
type input "136.45"
type input "Loading..."
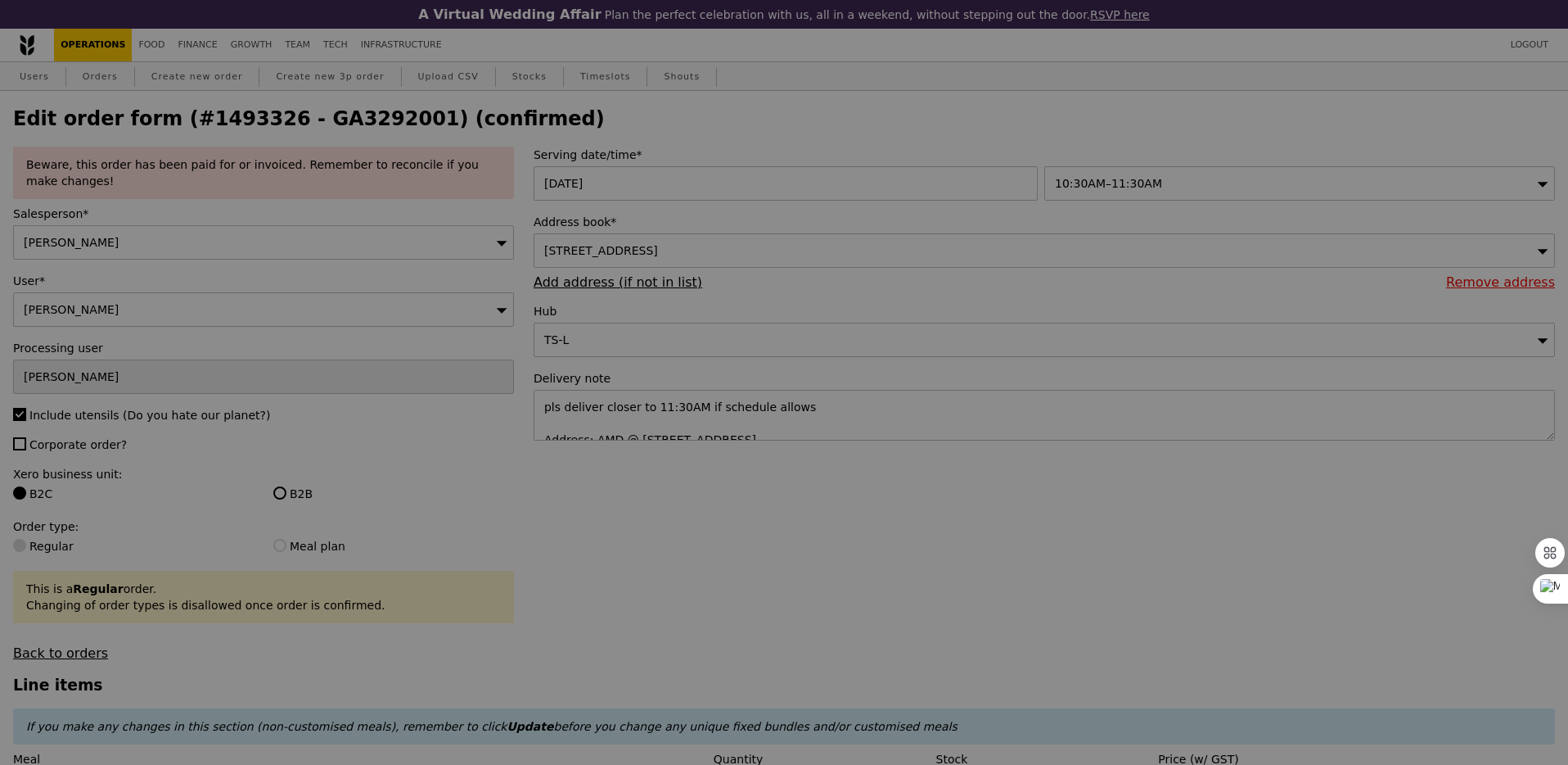
type input "496"
type input "494"
type input "499"
type input "481"
type input "497"
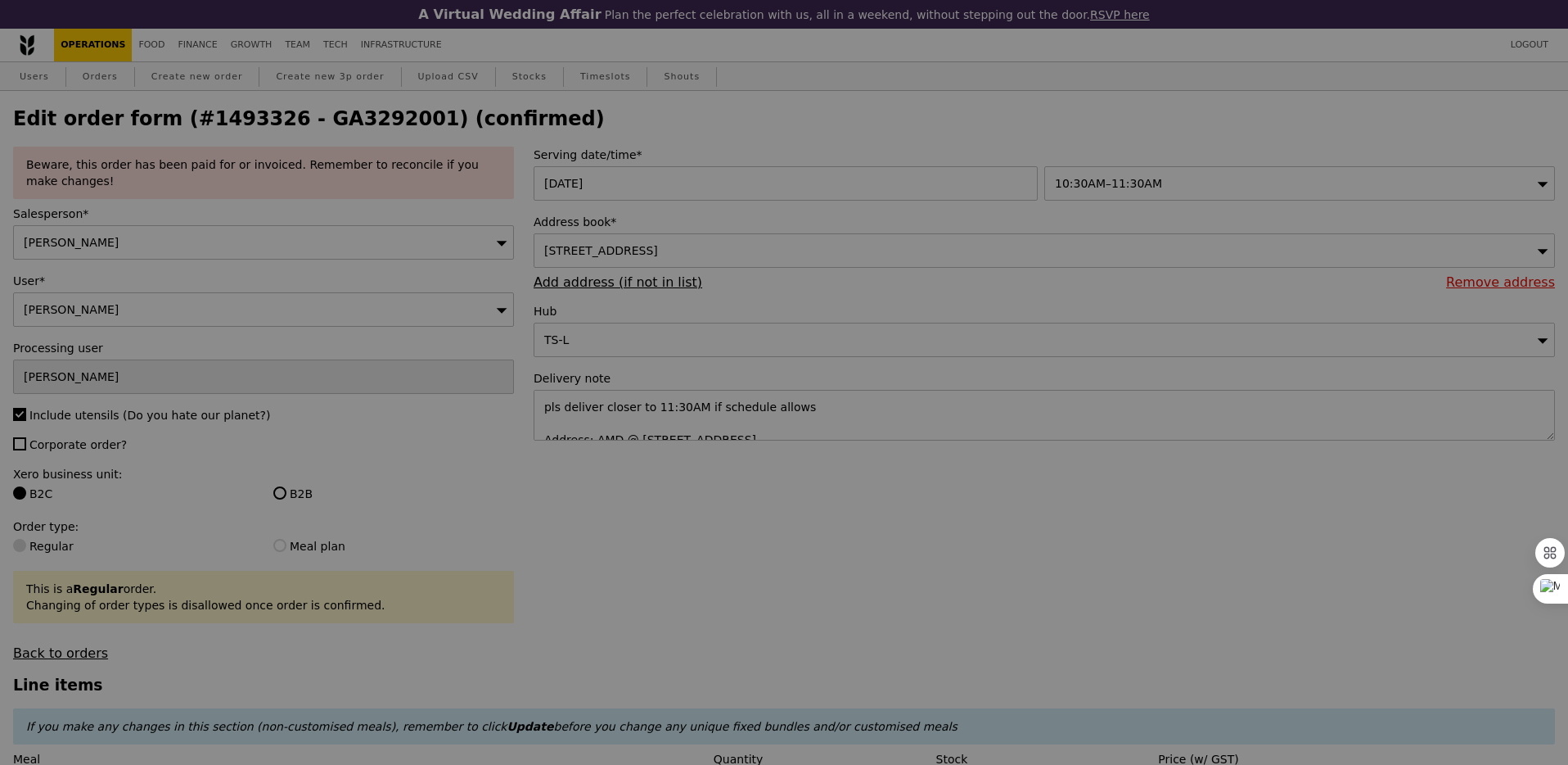
type input "497"
type input "498"
type input "Update"
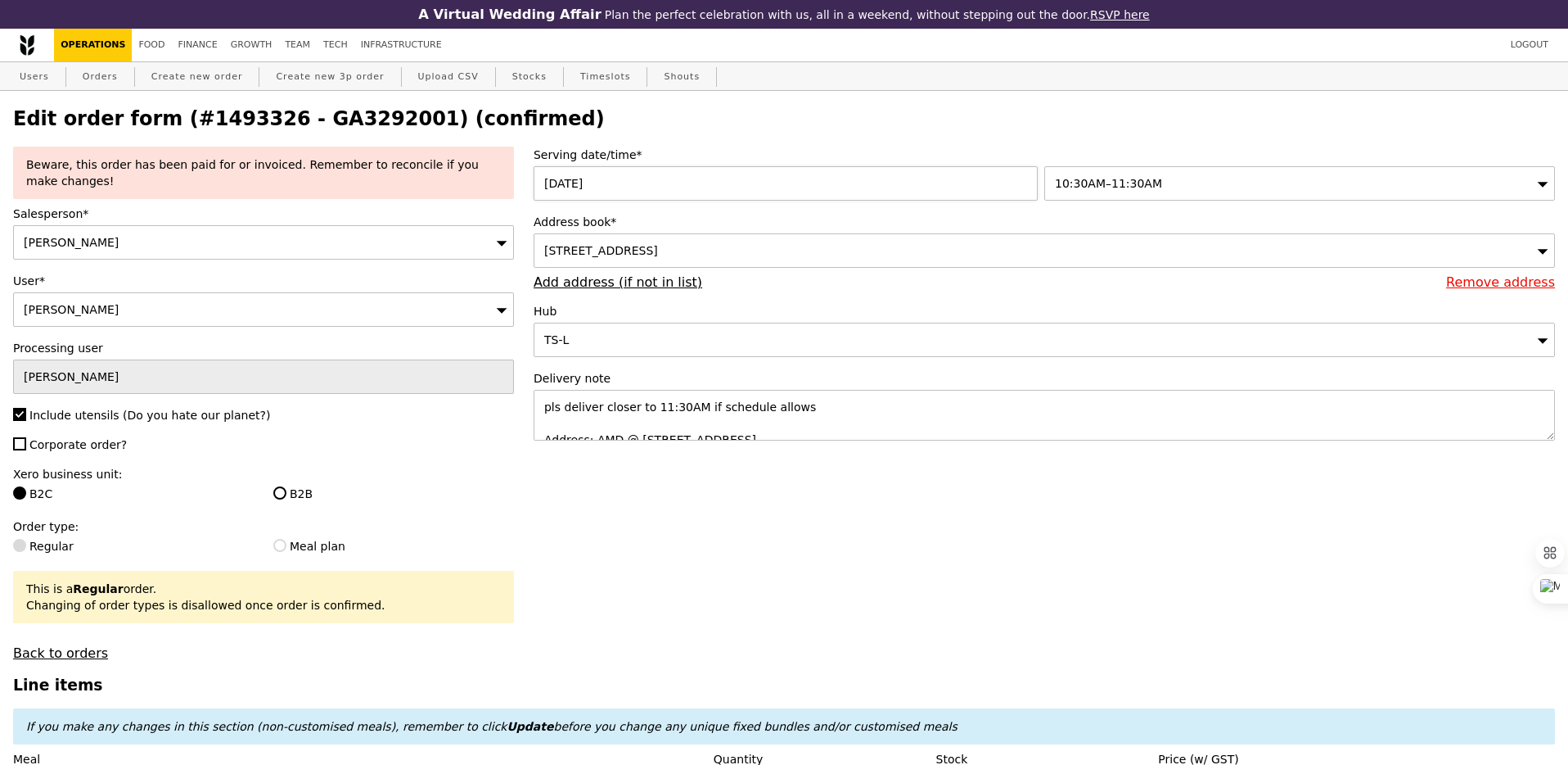
click at [679, 195] on div "[DATE]" at bounding box center [789, 183] width 511 height 34
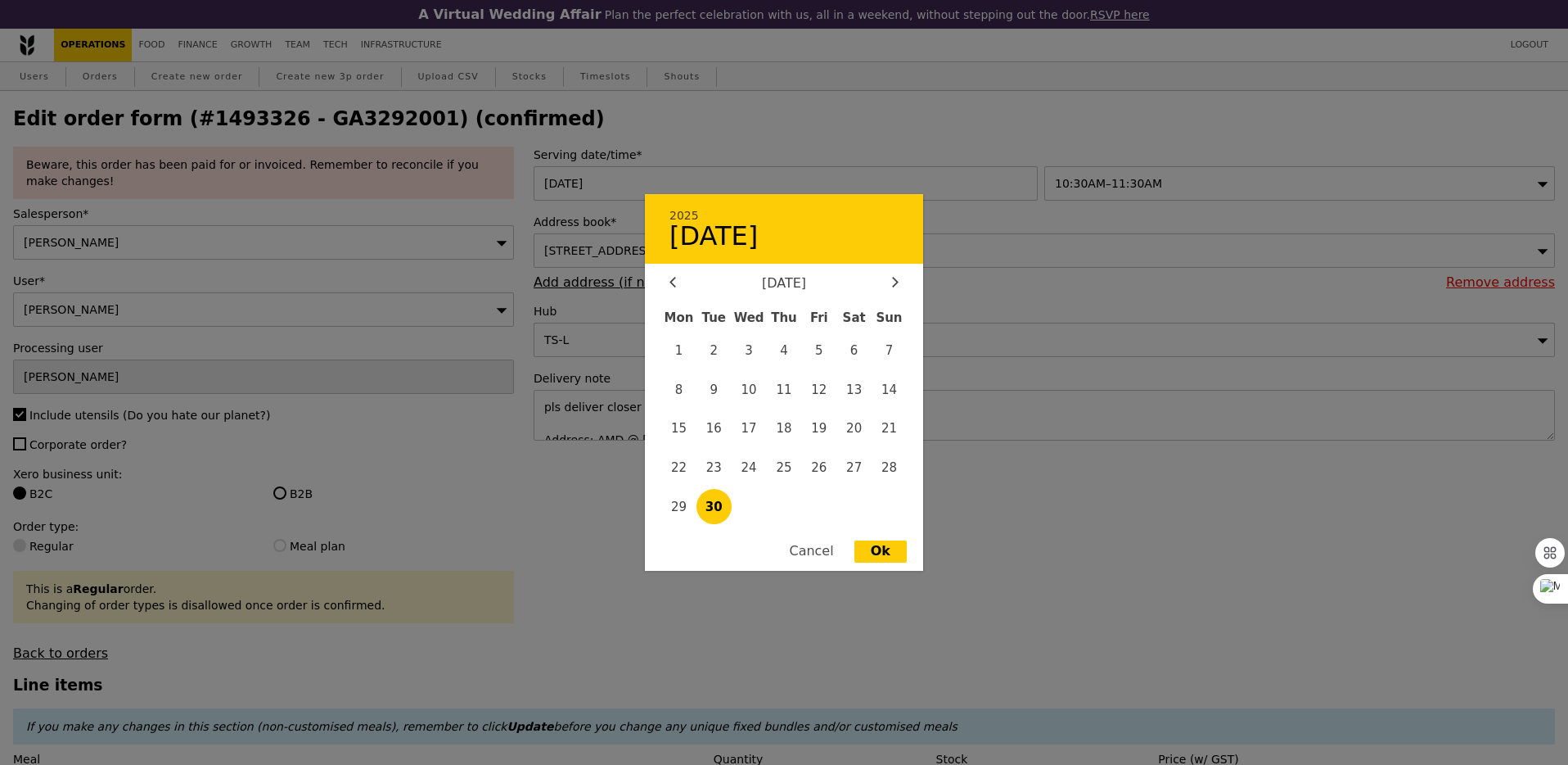
click at [897, 294] on div "[DATE] Mon Tue Wed Thu Fri Sat Sun 1 2 3 4 5 6 7 8 9 10 11 12 13 14 15 16 17 18…" at bounding box center [784, 402] width 278 height 252
click at [893, 287] on icon at bounding box center [895, 283] width 6 height 11
click at [758, 352] on span "1" at bounding box center [749, 350] width 35 height 35
type input "[DATE]"
type input "Loading..."
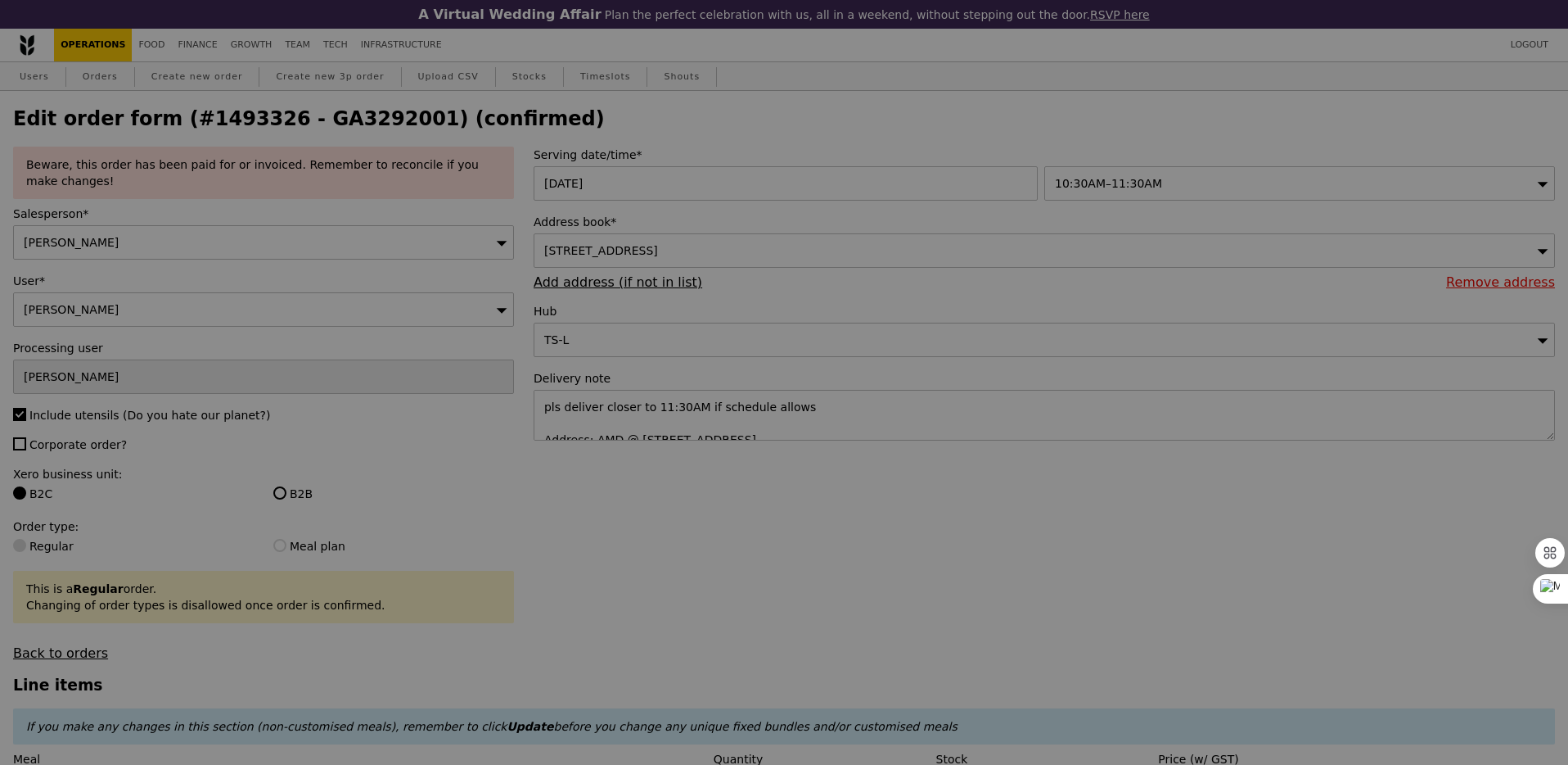
type input "499"
type input "496"
type input "500"
type input "496"
type input "498"
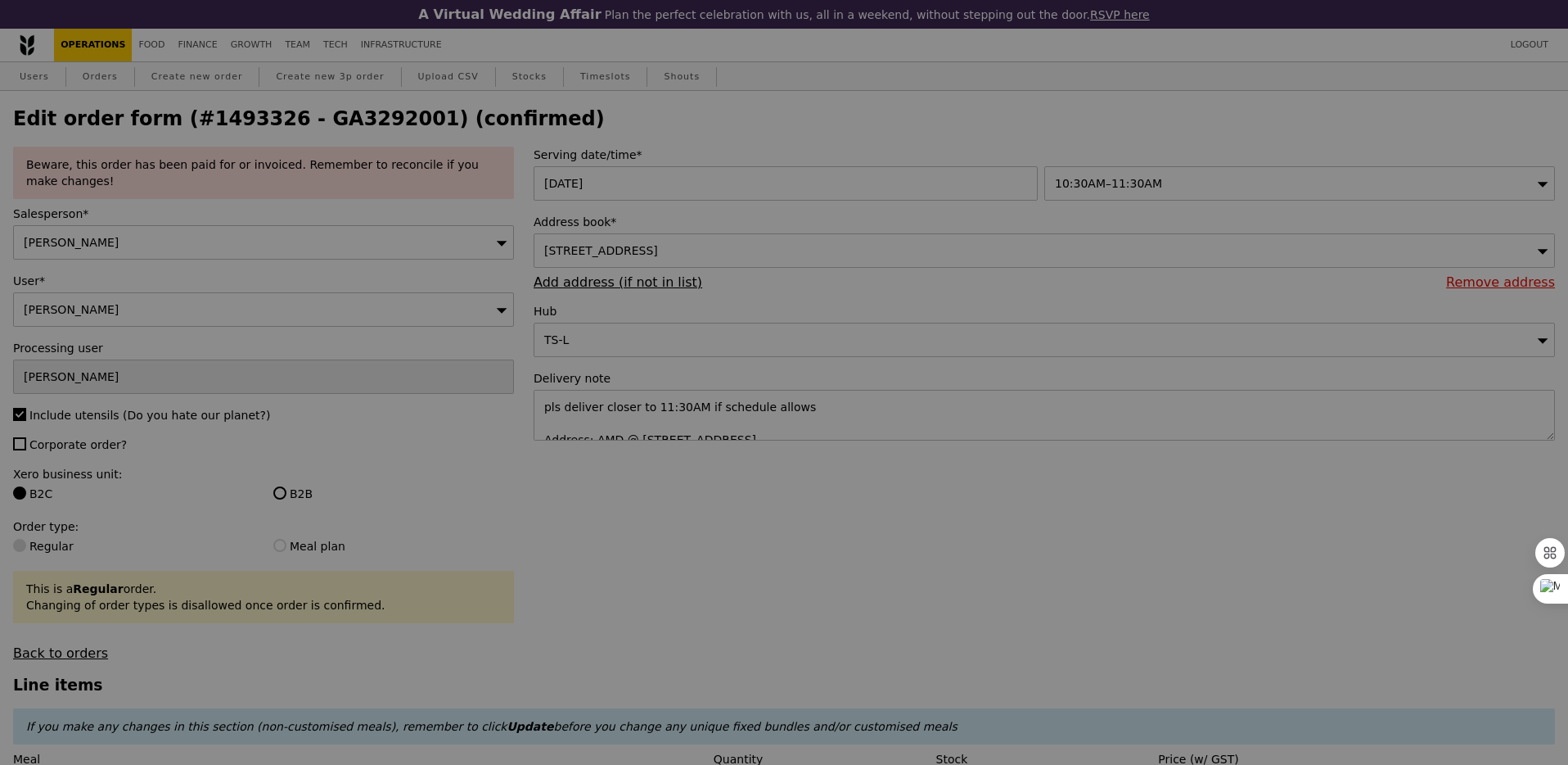
type input "500"
type input "497"
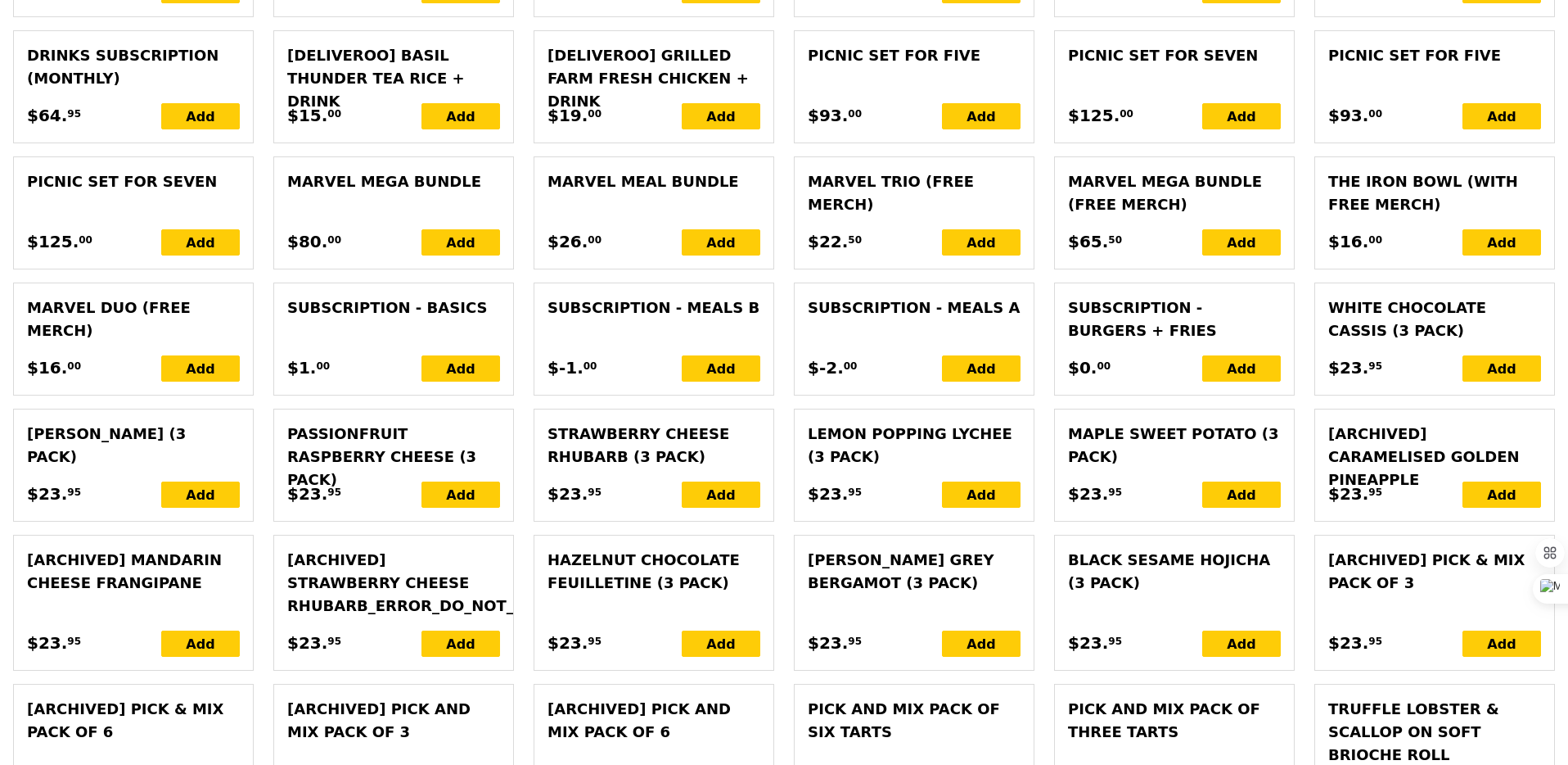
scroll to position [4071, 0]
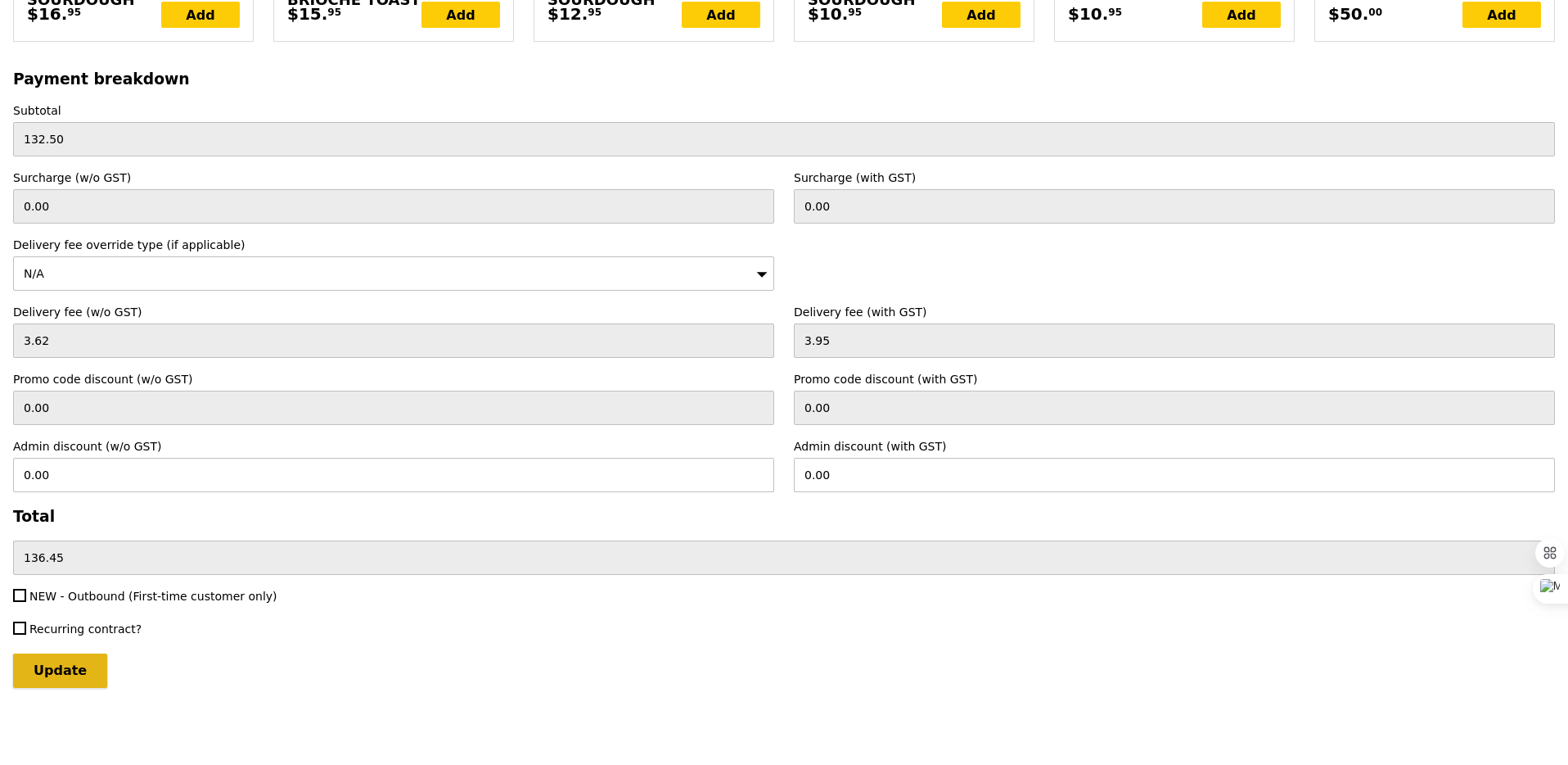
click at [64, 675] on input "Update" at bounding box center [60, 671] width 94 height 34
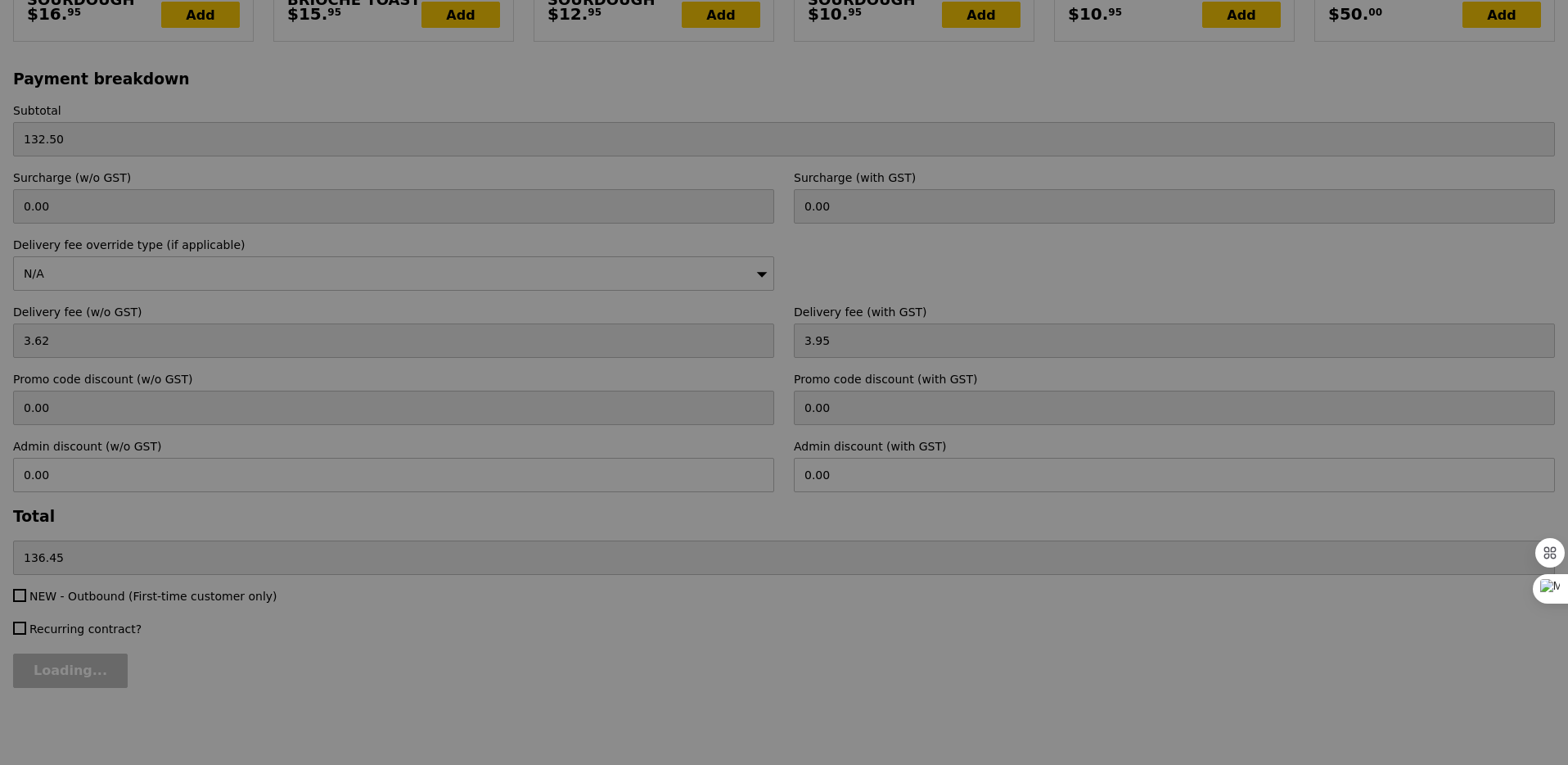
type input "Update"
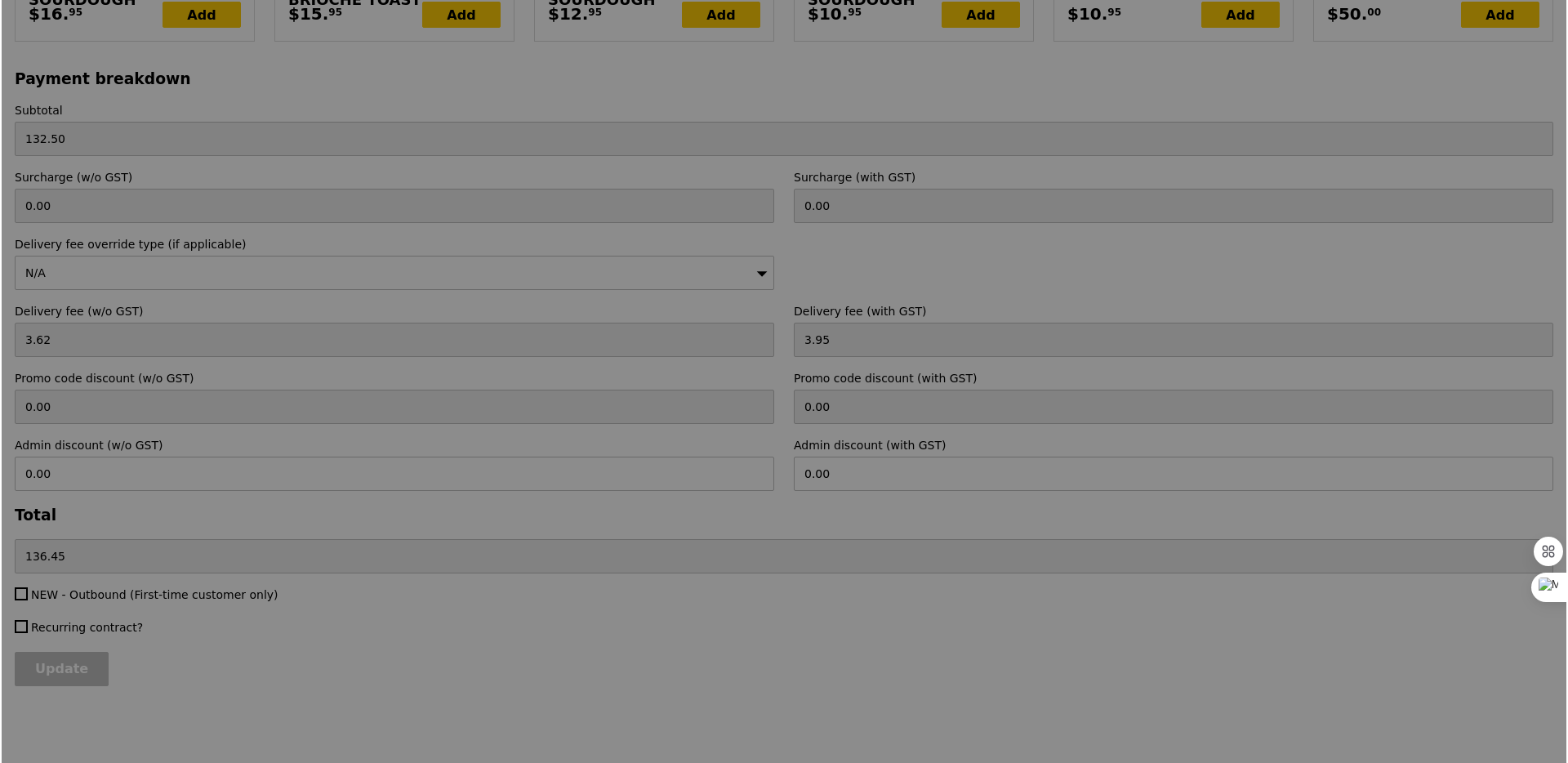
scroll to position [0, 0]
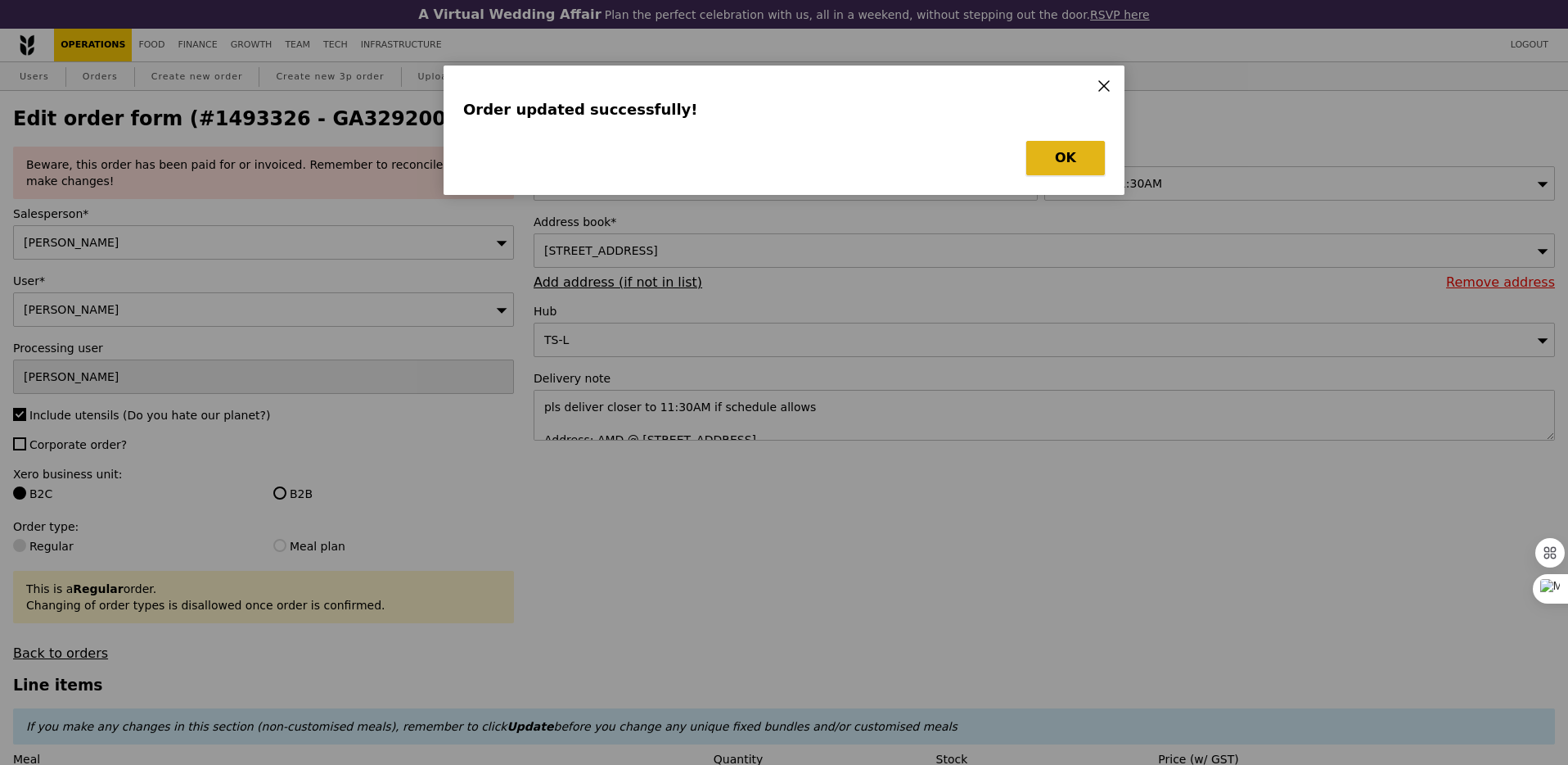
click at [1044, 159] on button "OK" at bounding box center [1066, 158] width 79 height 34
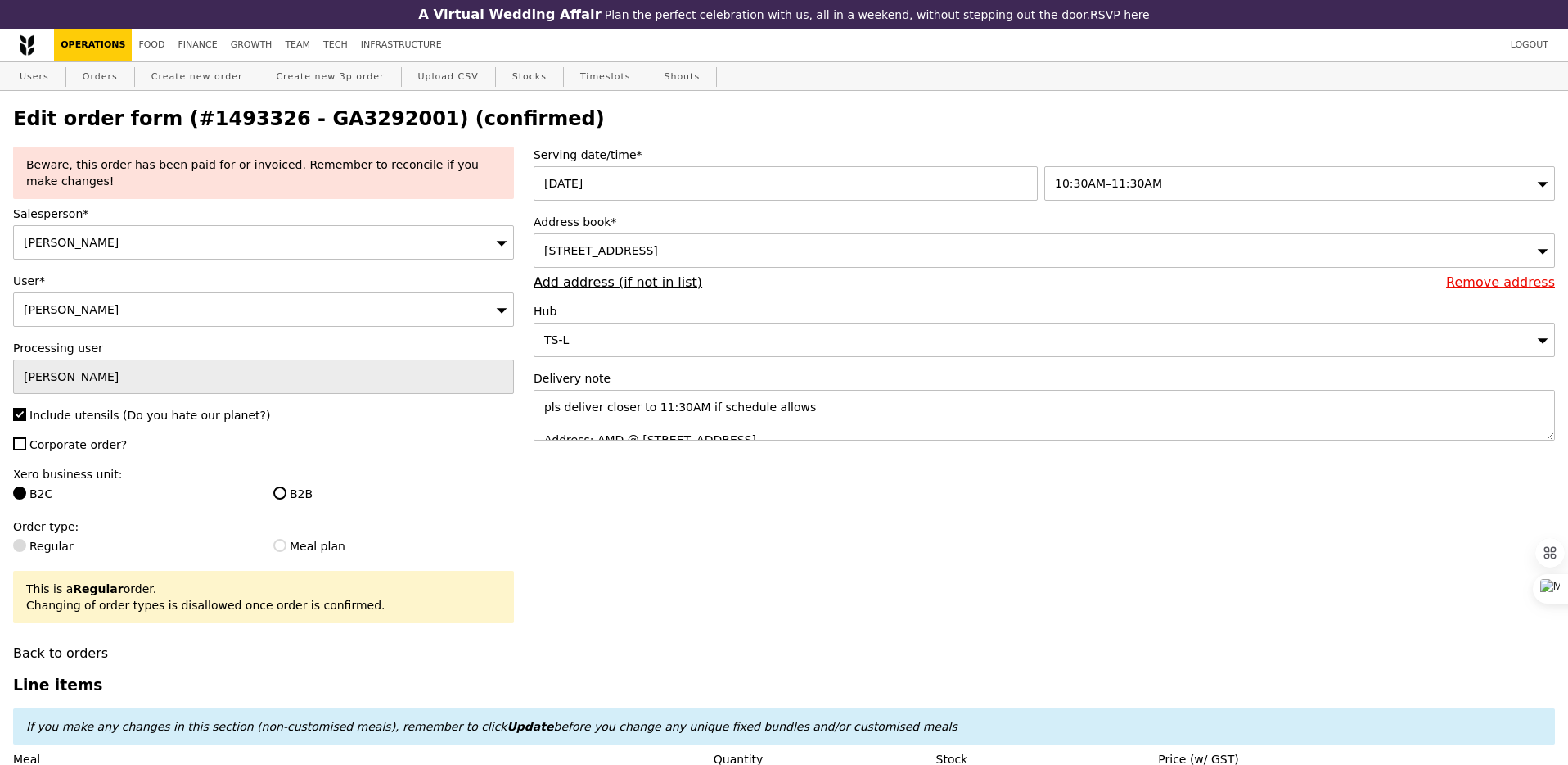
click at [381, 120] on h2 "Edit order form (#1493326 - GA3292001) (confirmed)" at bounding box center [784, 119] width 1542 height 23
copy h2 "GA3292001"
click at [90, 78] on link "Orders" at bounding box center [100, 76] width 48 height 30
select select "100"
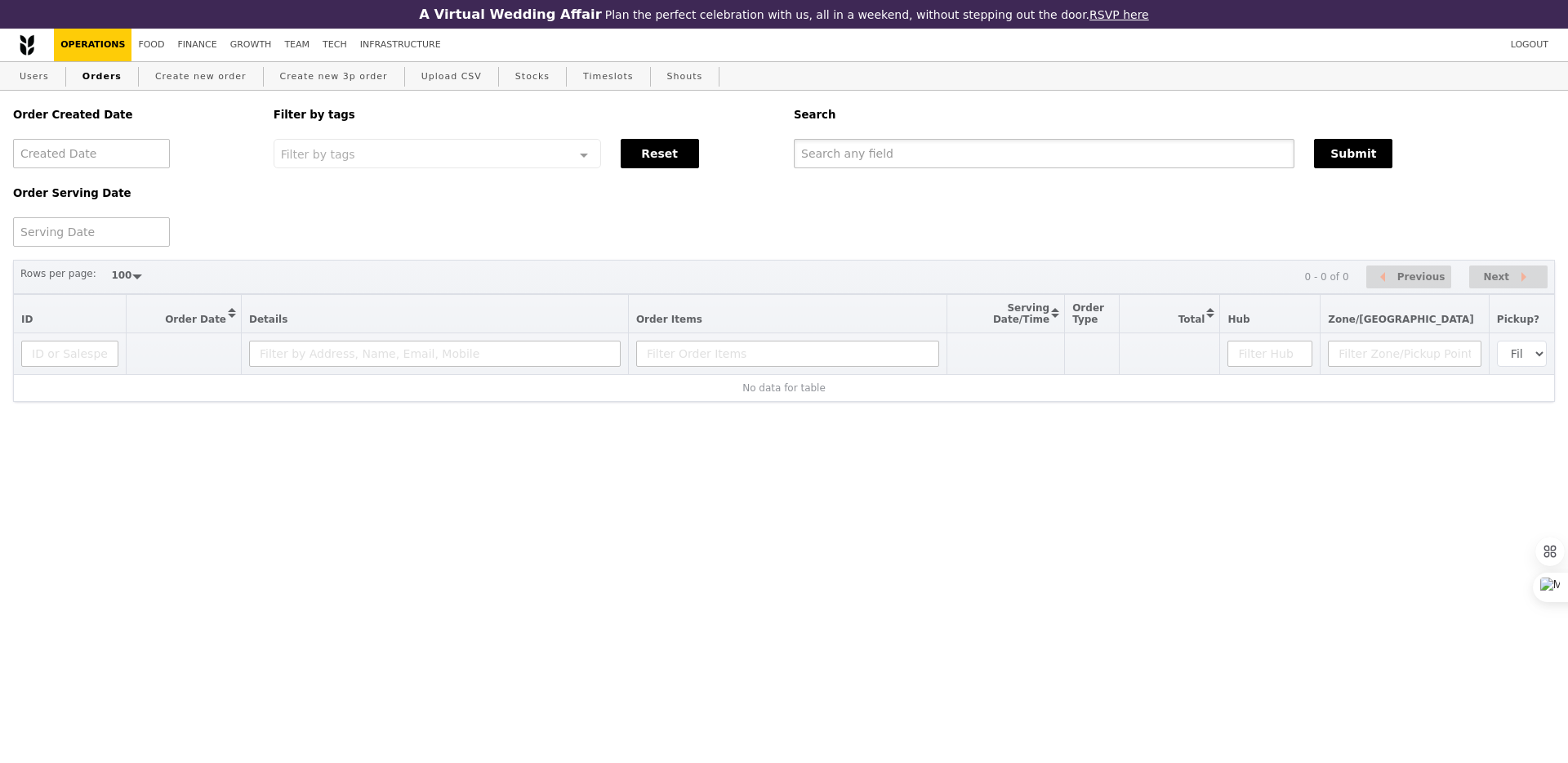
click at [876, 164] on input "text" at bounding box center [1044, 153] width 501 height 30
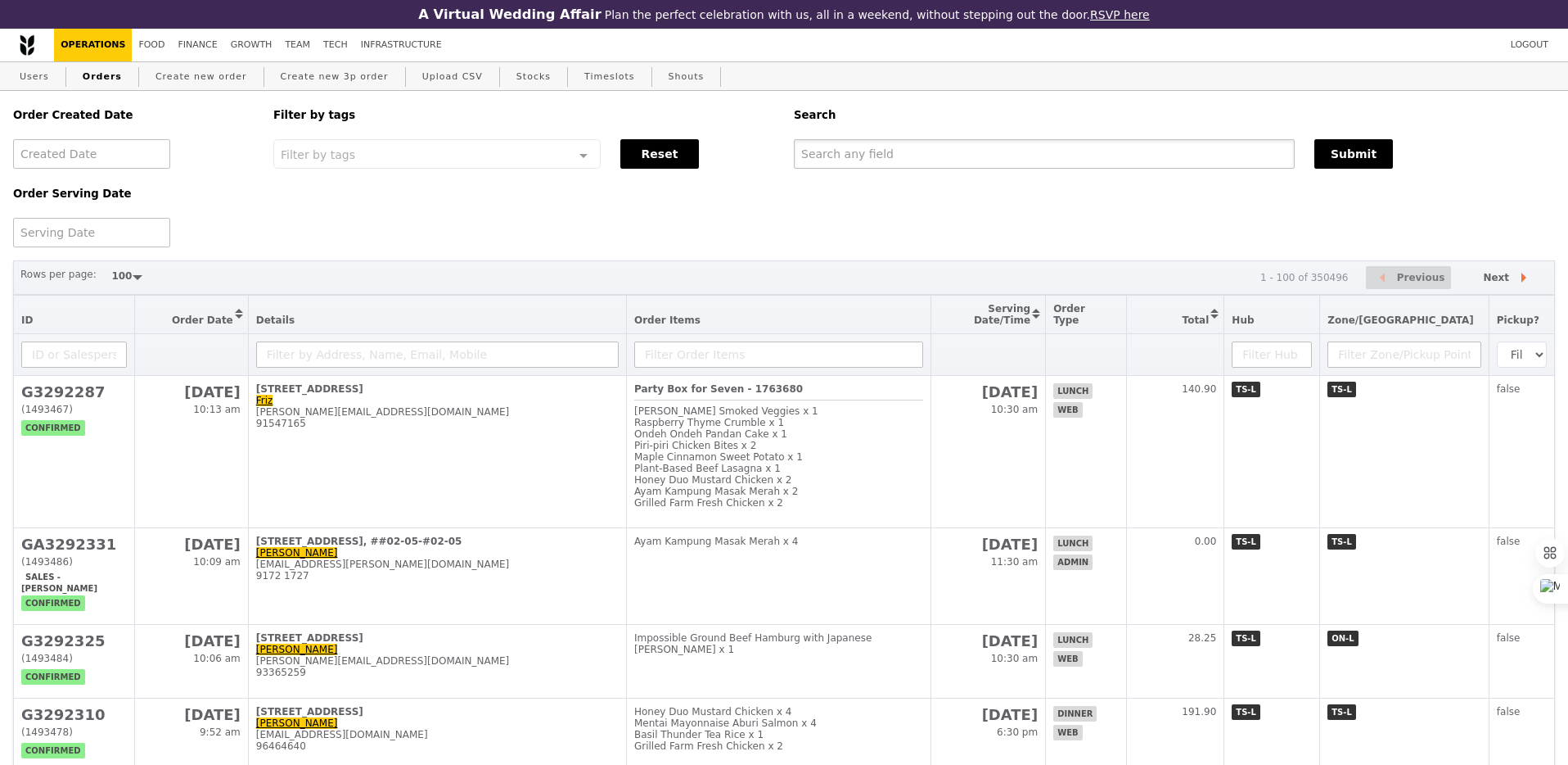
paste input "GA3292001"
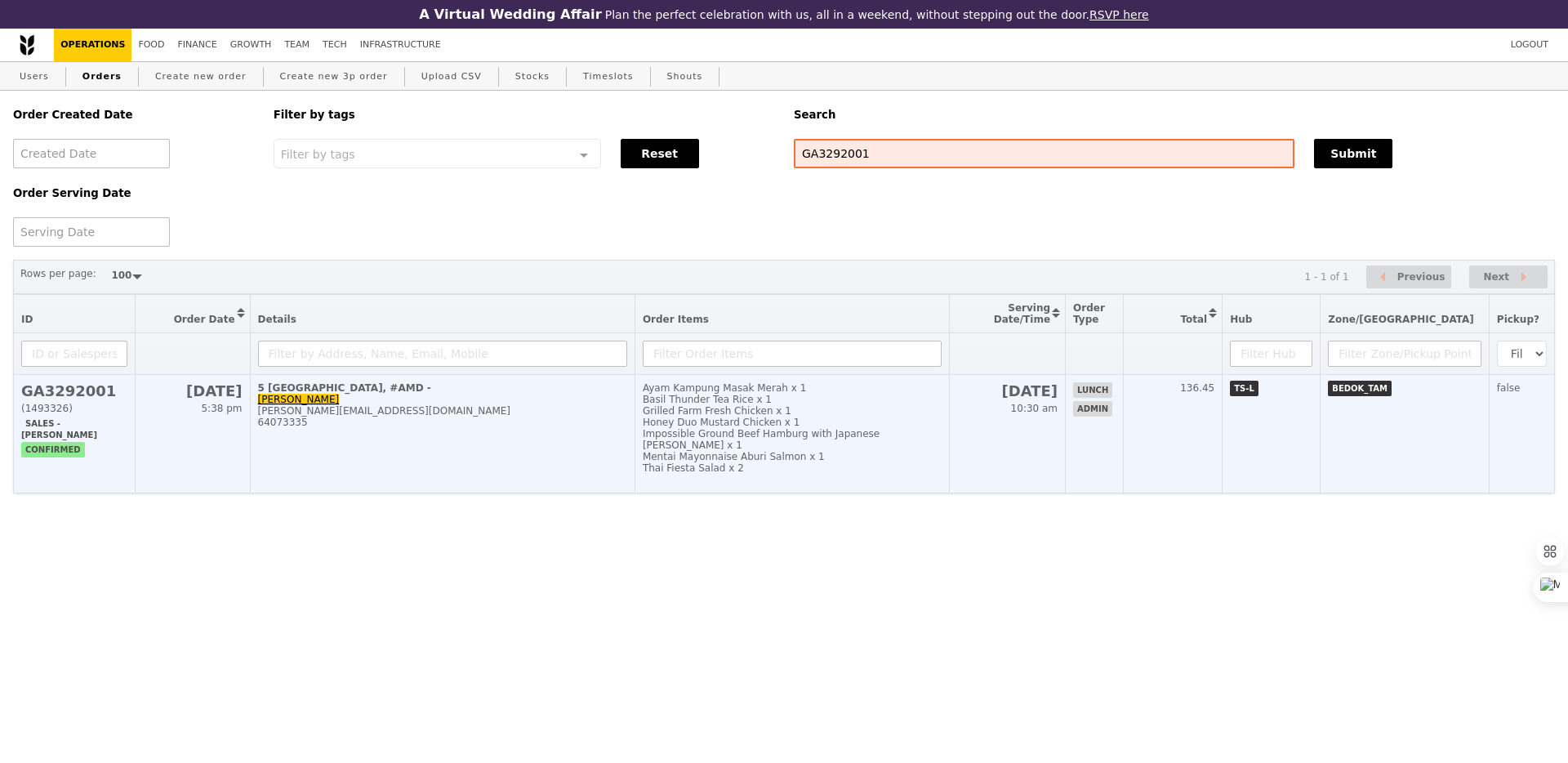
click at [1021, 443] on td "[DATE] 10:30 am" at bounding box center [1007, 434] width 117 height 118
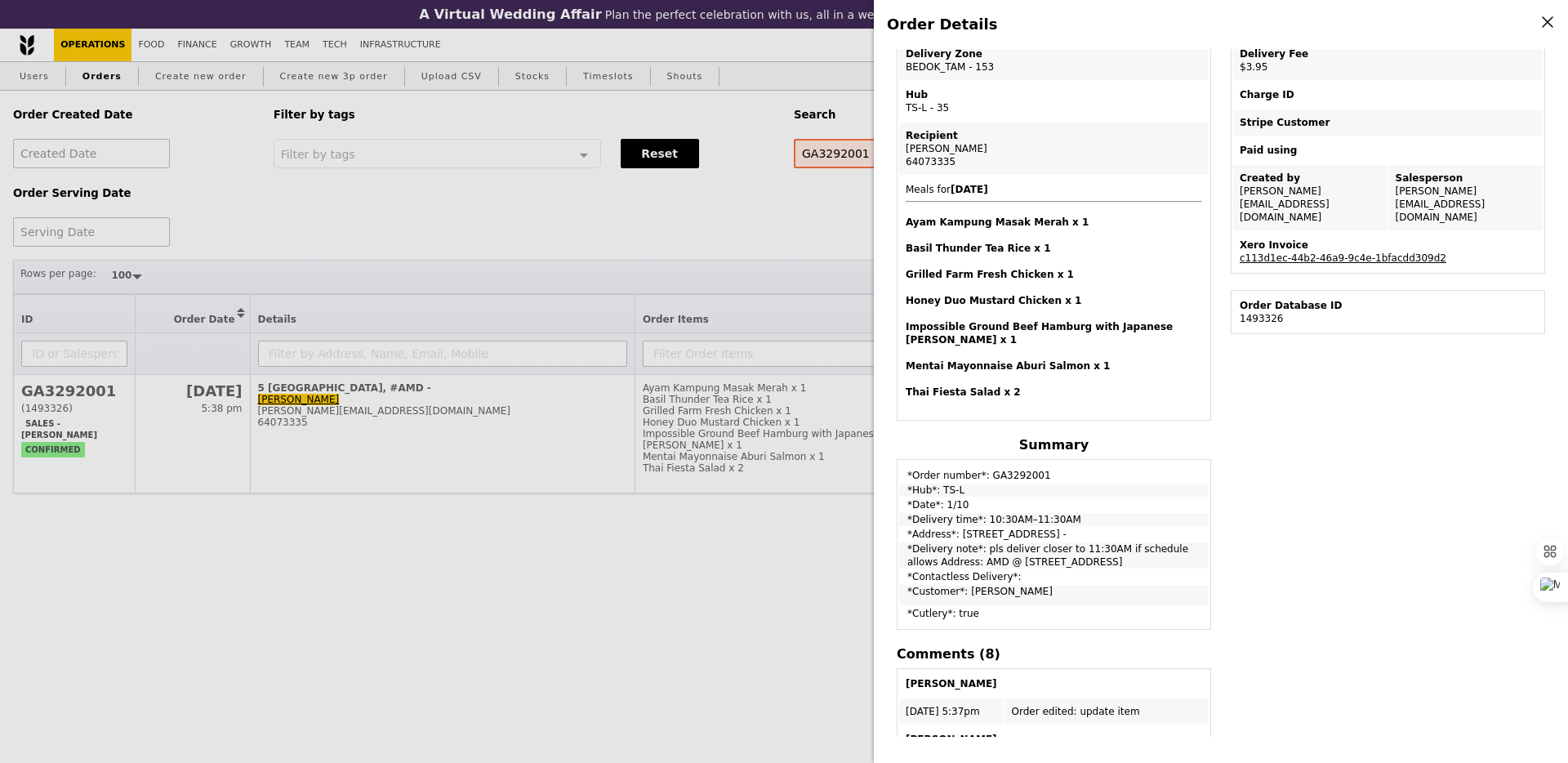
scroll to position [289, 0]
click at [646, 293] on div "Order Details Edit order Changelog Cancel Order ID GA3292001 – View receipt Ord…" at bounding box center [784, 381] width 1568 height 763
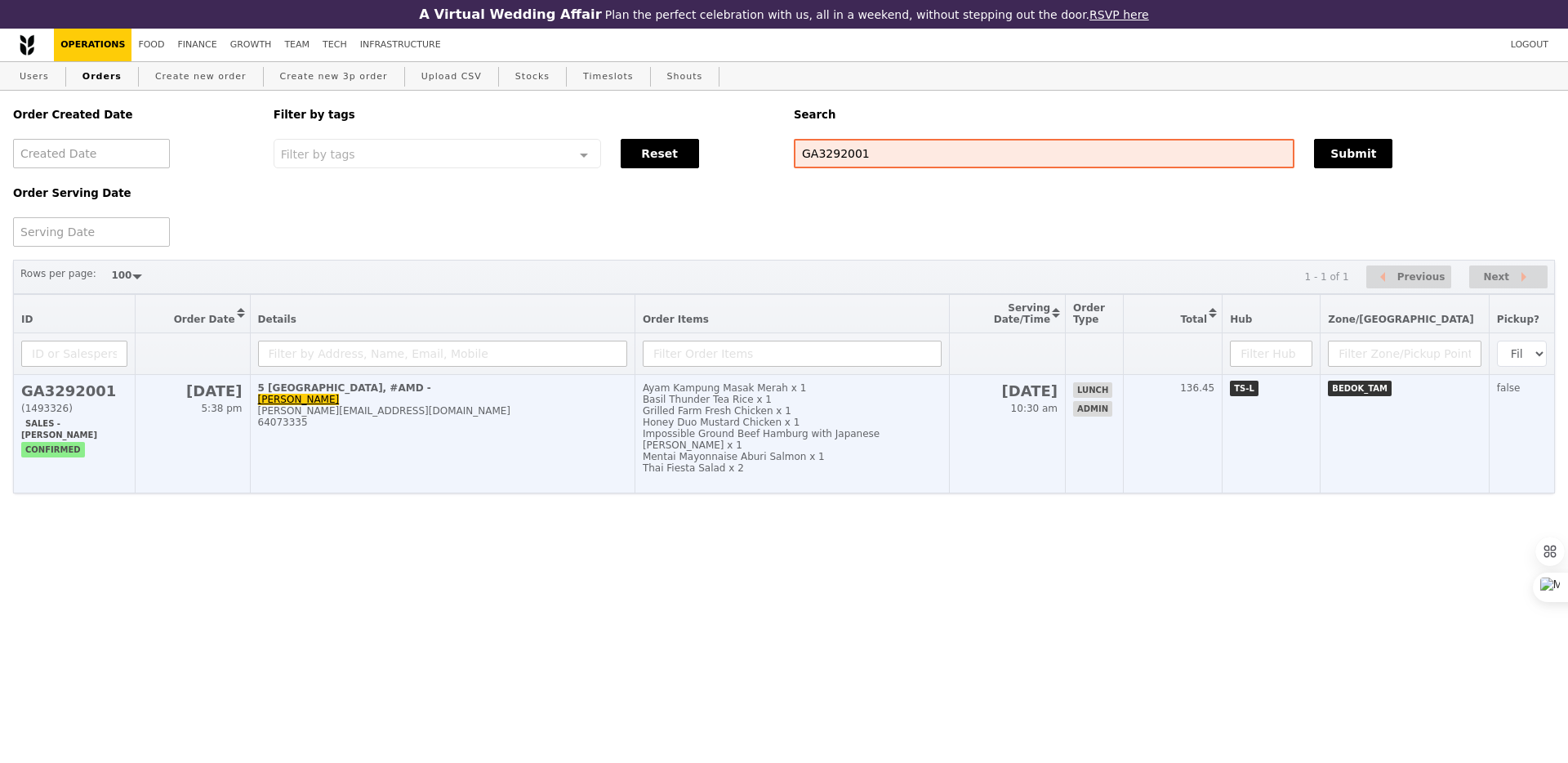
click at [851, 417] on div "Grilled Farm Fresh Chicken x 1" at bounding box center [792, 411] width 299 height 12
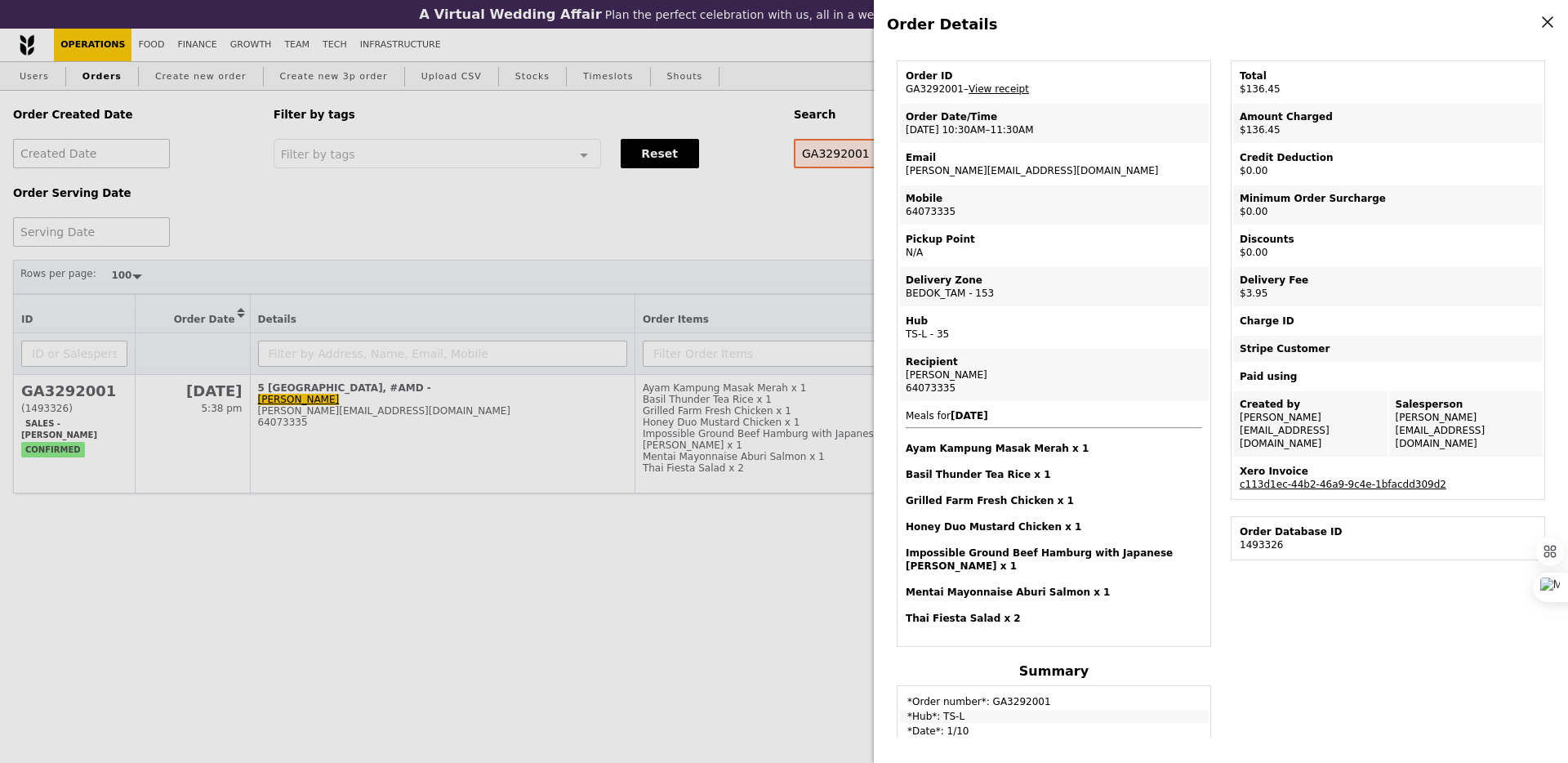
scroll to position [61, 0]
click at [969, 171] on td "Email [PERSON_NAME][EMAIL_ADDRESS][DOMAIN_NAME]" at bounding box center [1054, 165] width 309 height 39
copy td "[PERSON_NAME][EMAIL_ADDRESS][DOMAIN_NAME]"
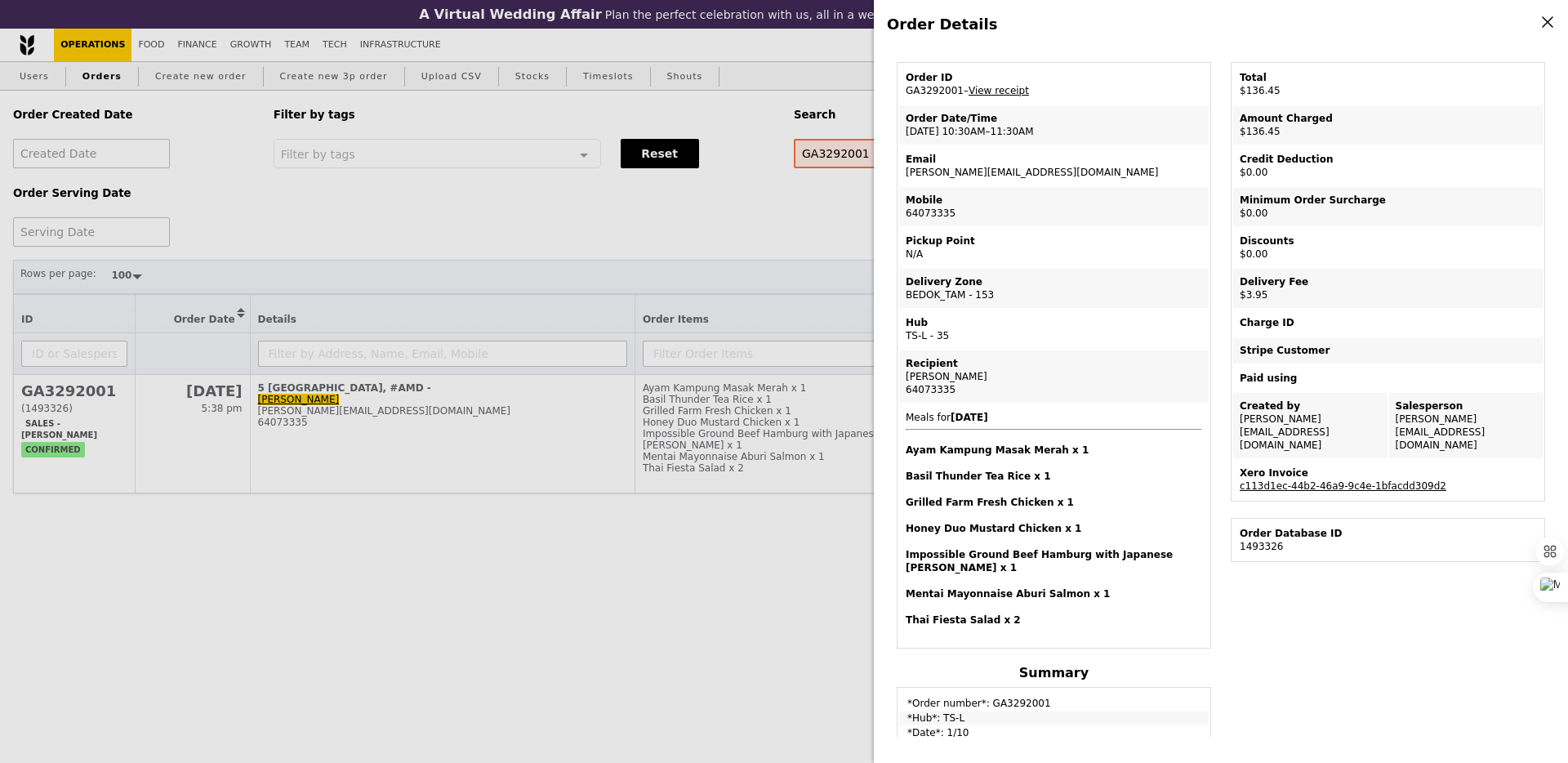
click at [824, 216] on div "Order Details Edit order Changelog Cancel Order ID GA3292001 – View receipt Ord…" at bounding box center [784, 381] width 1568 height 763
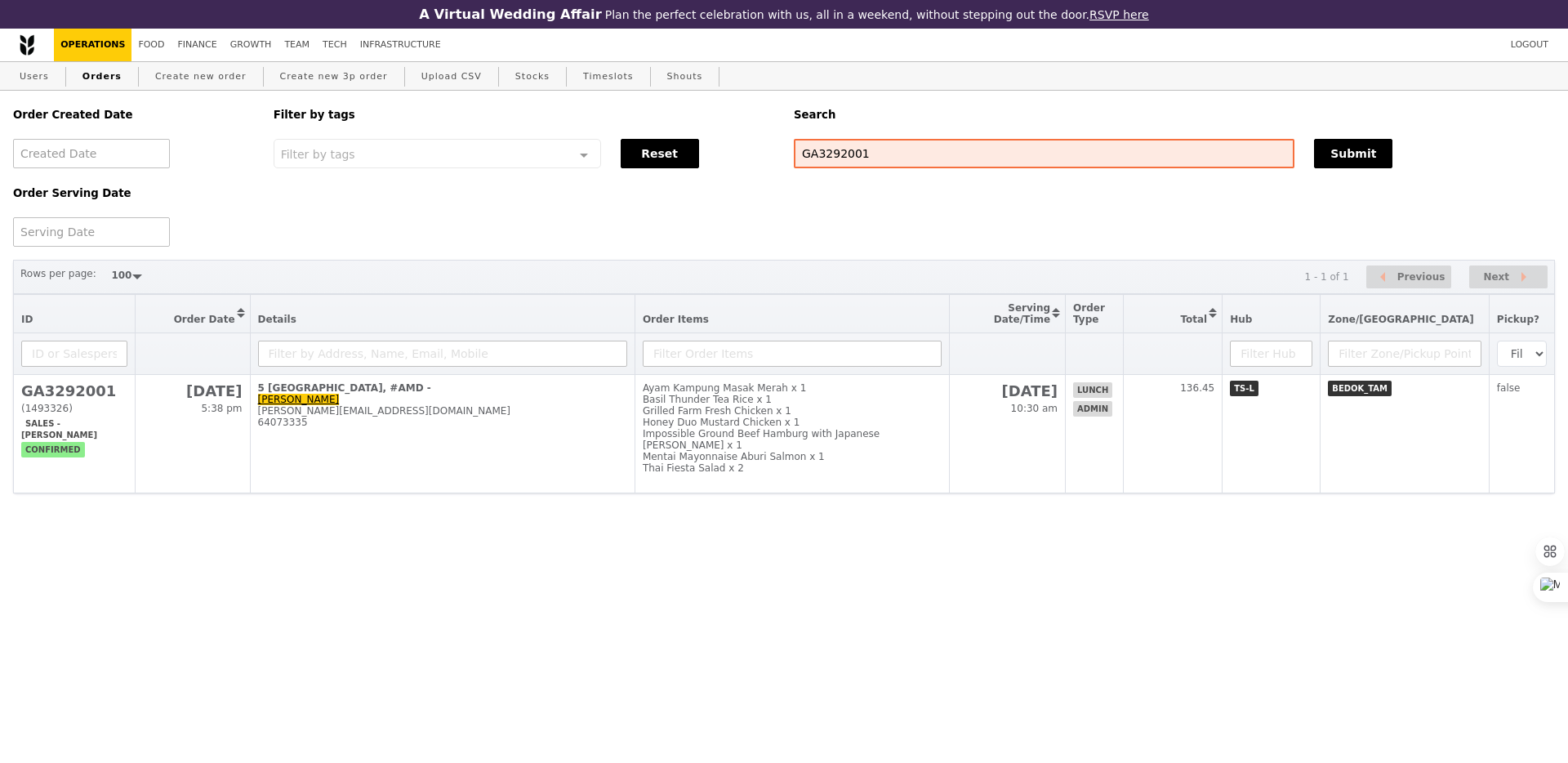
scroll to position [129, 0]
click at [817, 149] on input "GA3292001" at bounding box center [1044, 153] width 501 height 30
paste input "[PERSON_NAME][EMAIL_ADDRESS][DOMAIN_NAME]"
type input "[PERSON_NAME][EMAIL_ADDRESS][DOMAIN_NAME]"
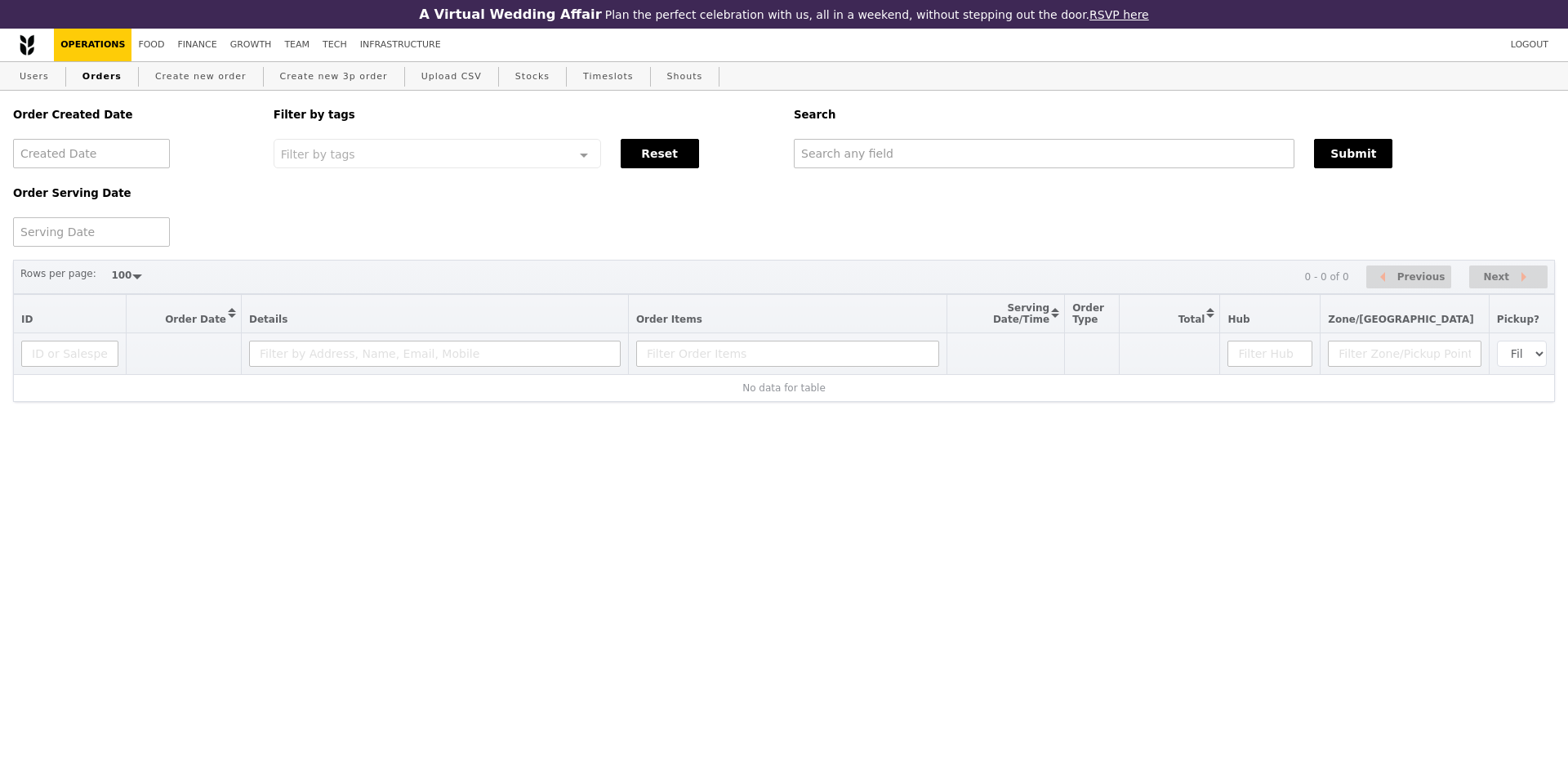
select select "100"
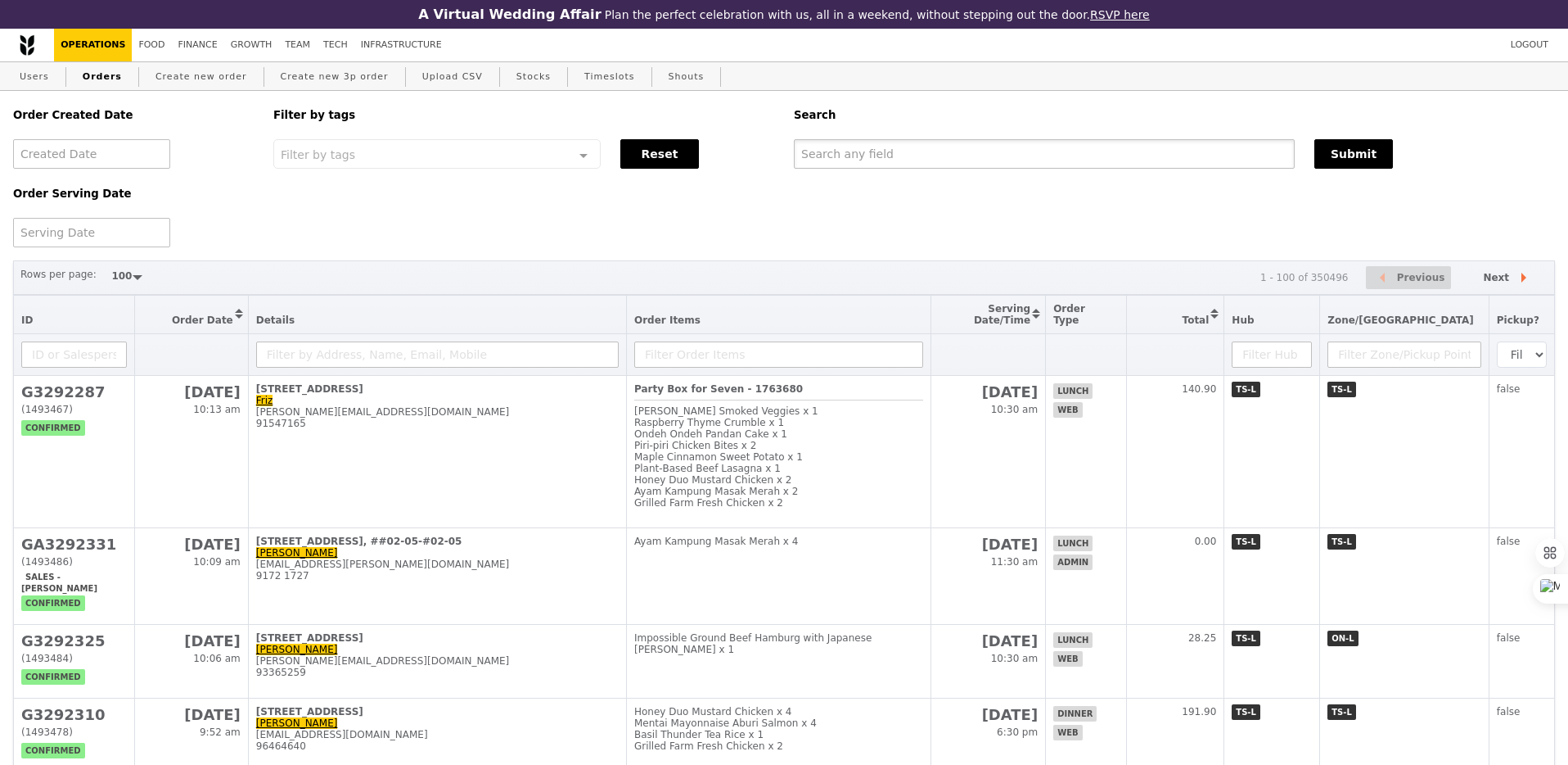
click at [810, 153] on input "text" at bounding box center [1044, 153] width 501 height 30
click at [190, 42] on link "Finance" at bounding box center [198, 45] width 52 height 33
